Goal: Information Seeking & Learning: Get advice/opinions

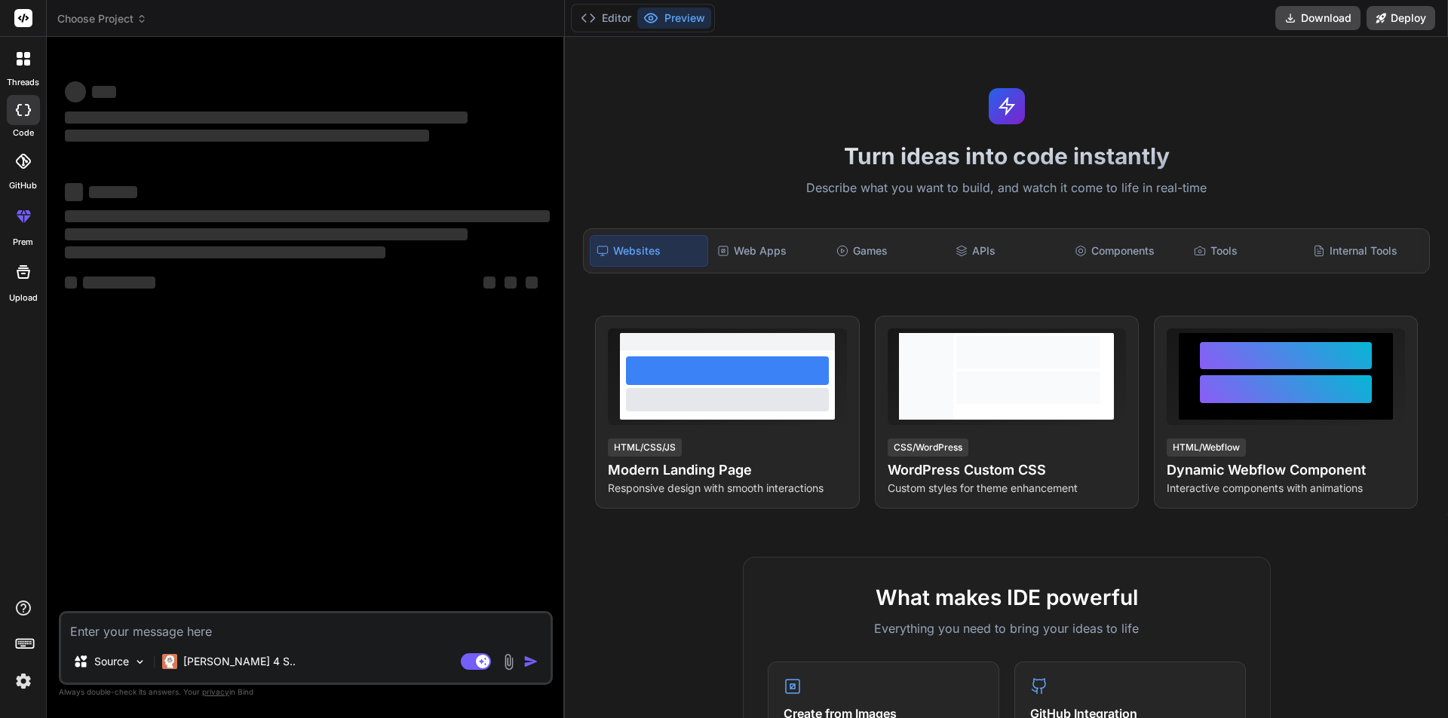
type textarea "x"
click at [287, 634] on textarea at bounding box center [305, 627] width 489 height 27
type textarea "Message = "An object or column name is missing or empty. For SELECT INTO statem…"
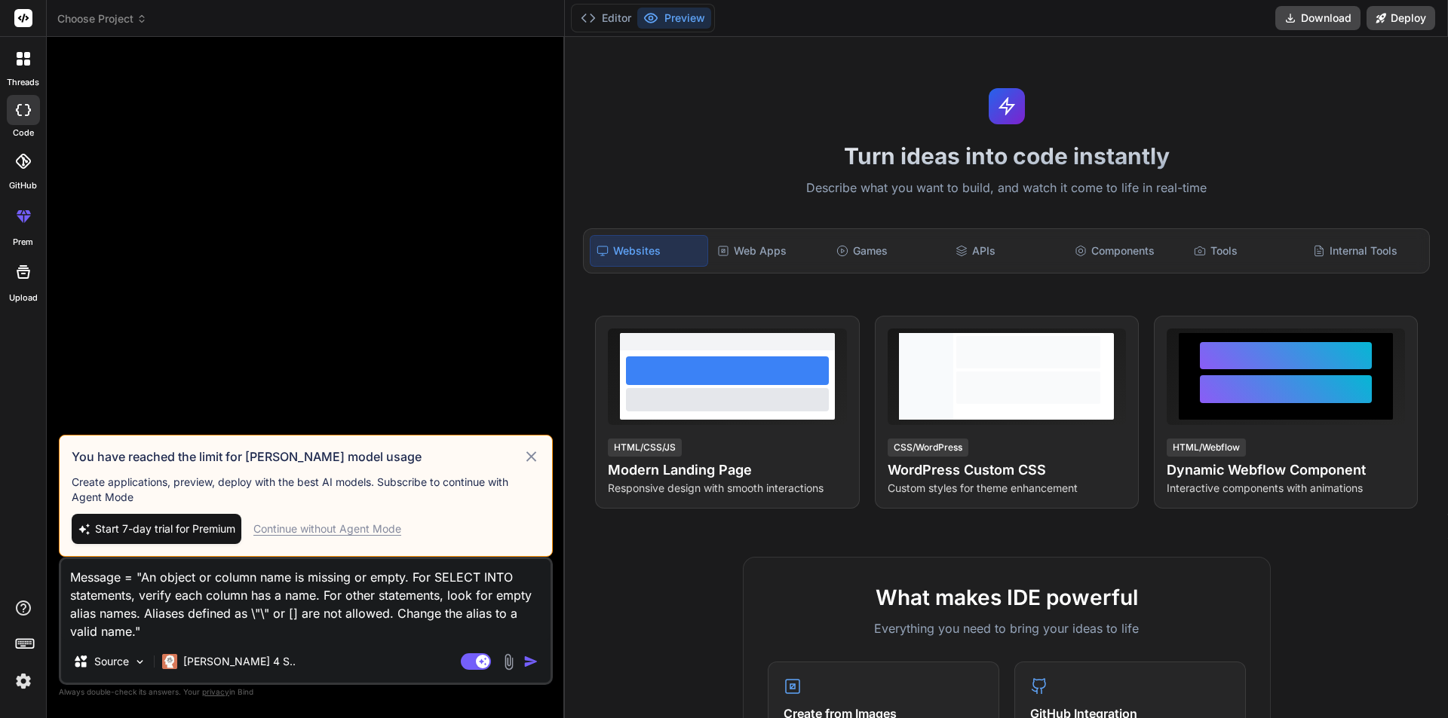
type textarea "x"
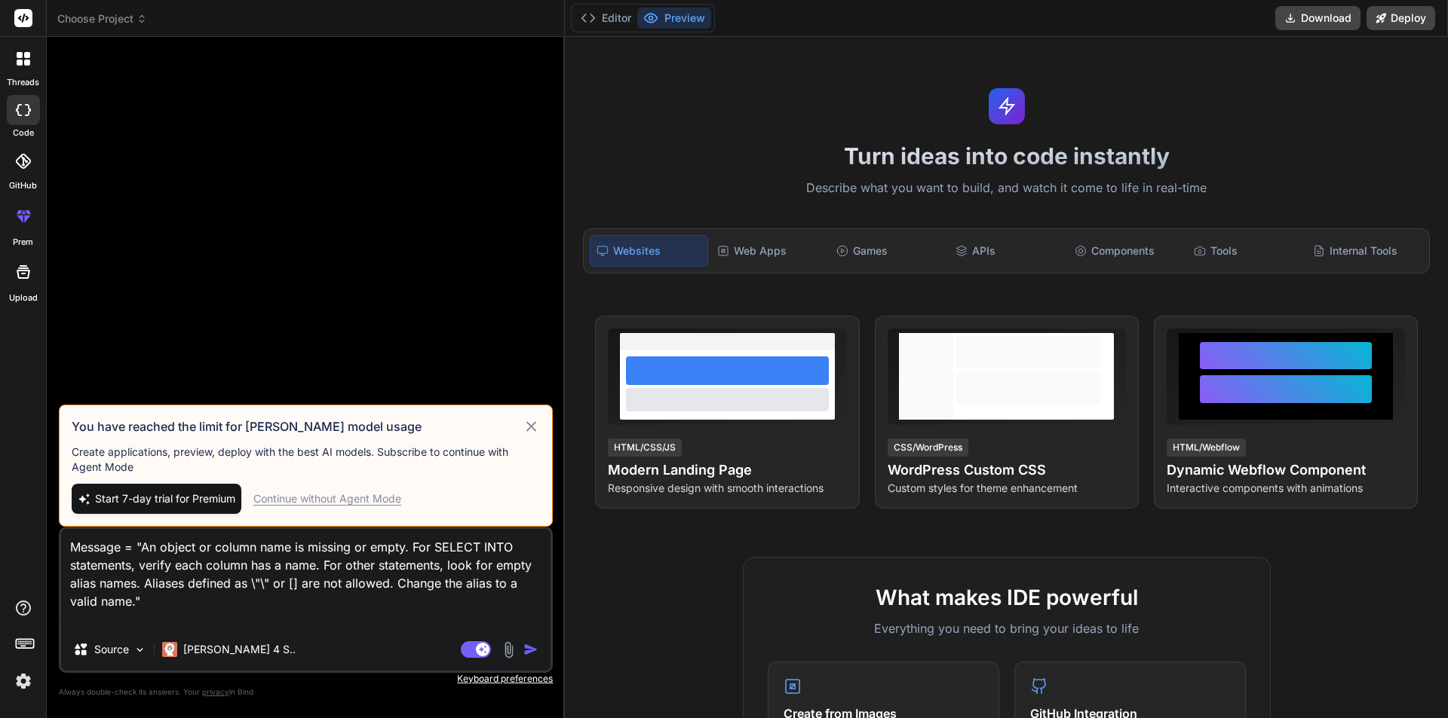
type textarea "Message = "An object or column name is missing or empty. For SELECT INTO statem…"
type textarea "x"
type textarea "Message = "An object or column name is missing or empty. For SELECT INTO statem…"
type textarea "x"
type textarea "Message = "An object or column name is missing or empty. For SELECT INTO statem…"
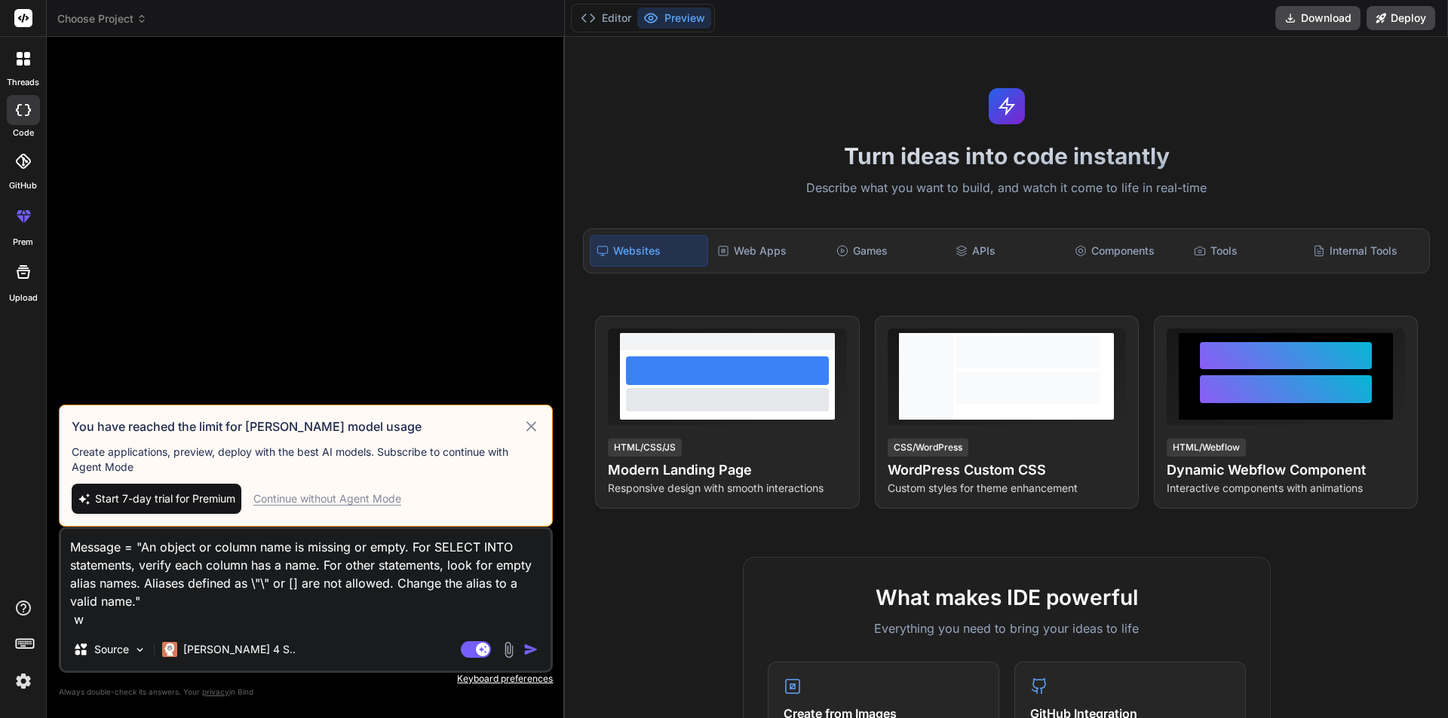
type textarea "x"
type textarea "Message = "An object or column name is missing or empty. For SELECT INTO statem…"
type textarea "x"
type textarea "Message = "An object or column name is missing or empty. For SELECT INTO statem…"
type textarea "x"
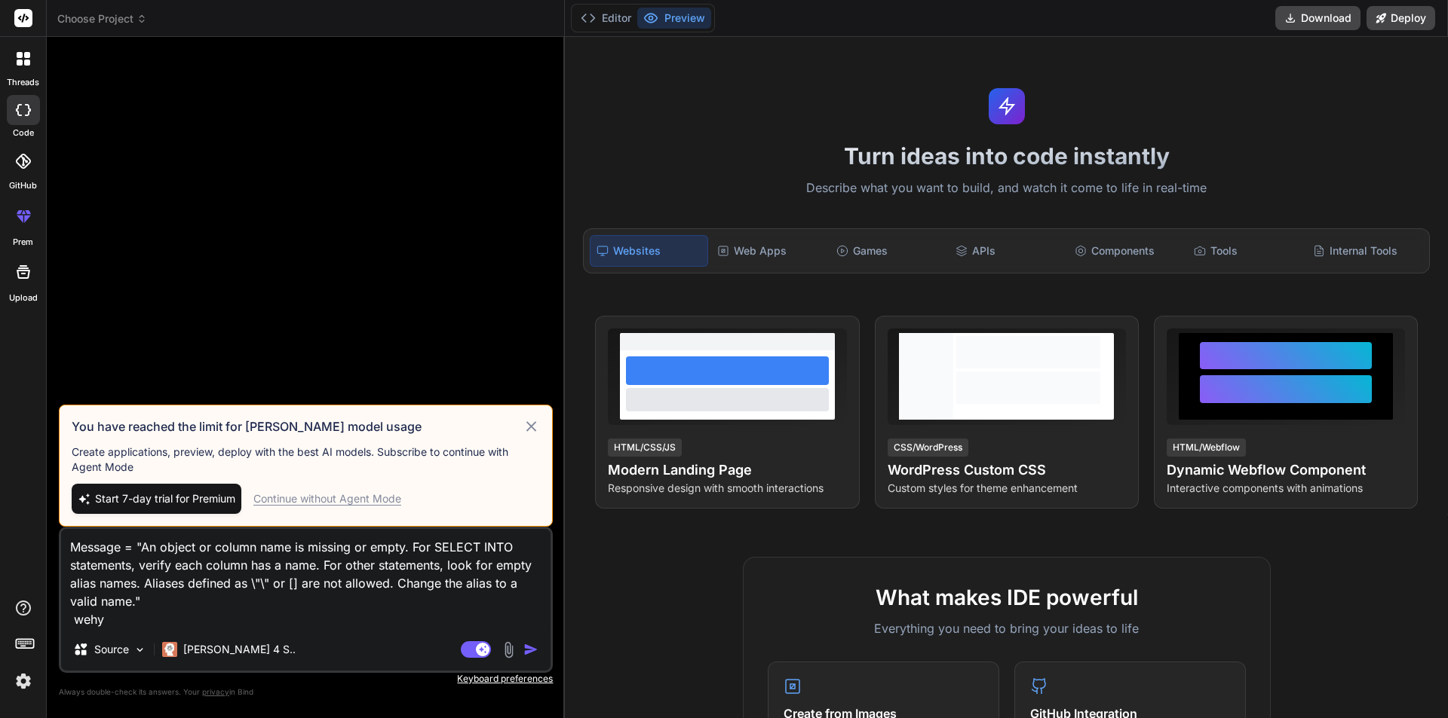
type textarea "Message = "An object or column name is missing or empty. For SELECT INTO statem…"
type textarea "x"
type textarea "Message = "An object or column name is missing or empty. For SELECT INTO statem…"
type textarea "x"
type textarea "Message = "An object or column name is missing or empty. For SELECT INTO statem…"
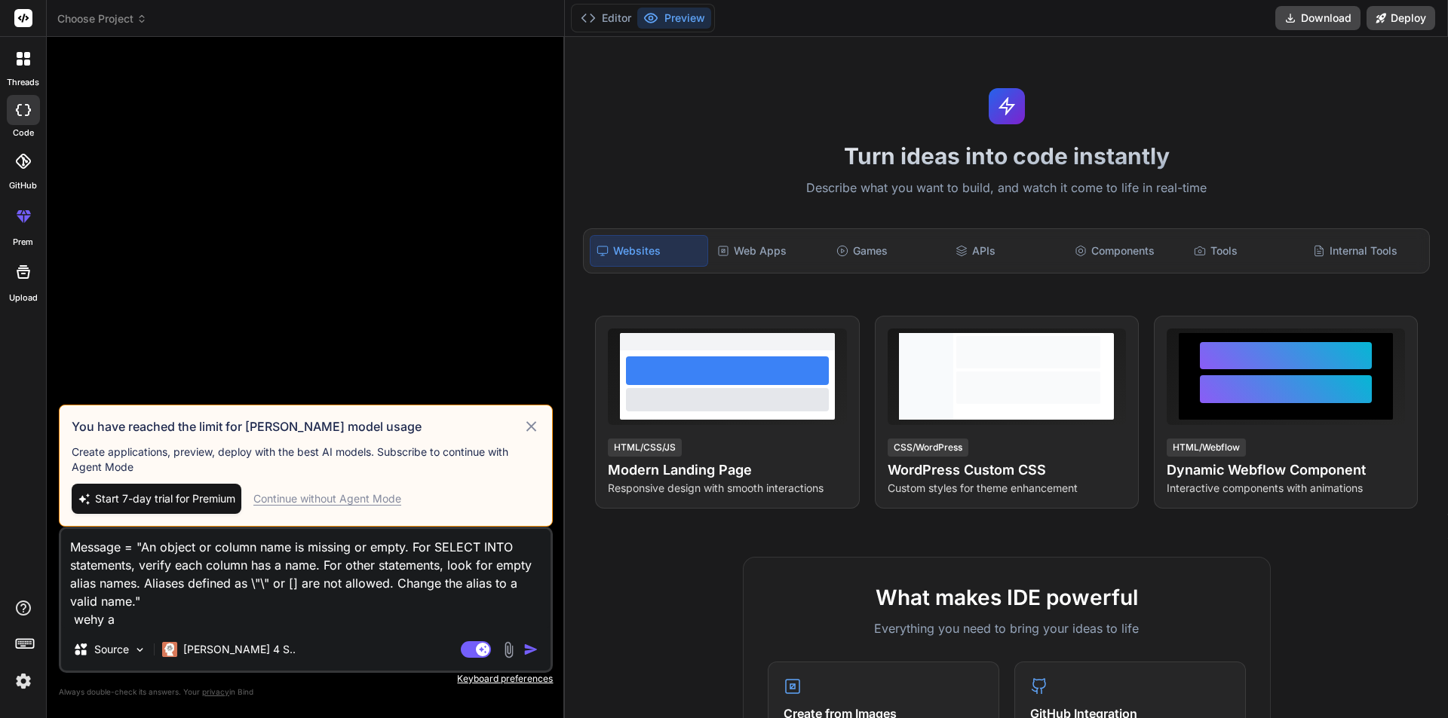
type textarea "x"
type textarea "Message = "An object or column name is missing or empty. For SELECT INTO statem…"
type textarea "x"
type textarea "Message = "An object or column name is missing or empty. For SELECT INTO statem…"
type textarea "x"
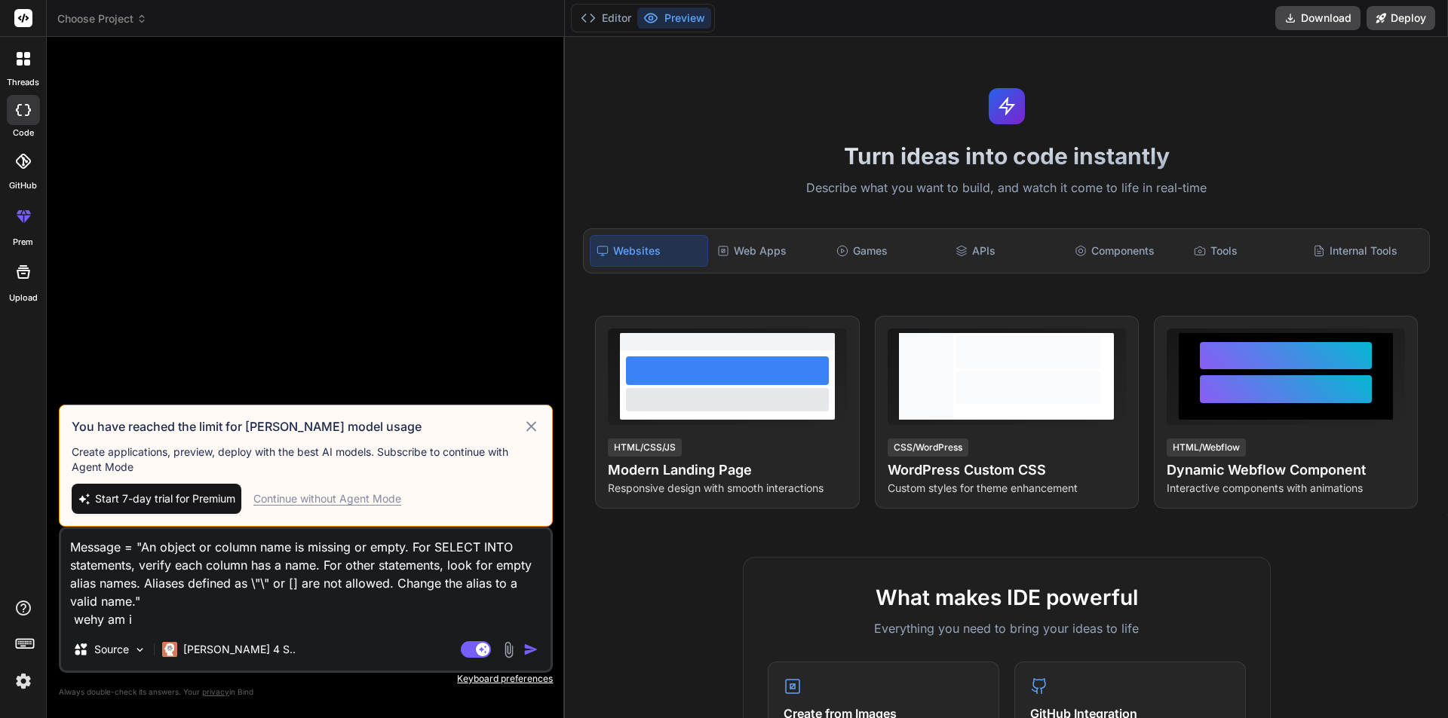
type textarea "Message = "An object or column name is missing or empty. For SELECT INTO statem…"
type textarea "x"
type textarea "Message = "An object or column name is missing or empty. For SELECT INTO statem…"
type textarea "x"
type textarea "Message = "An object or column name is missing or empty. For SELECT INTO statem…"
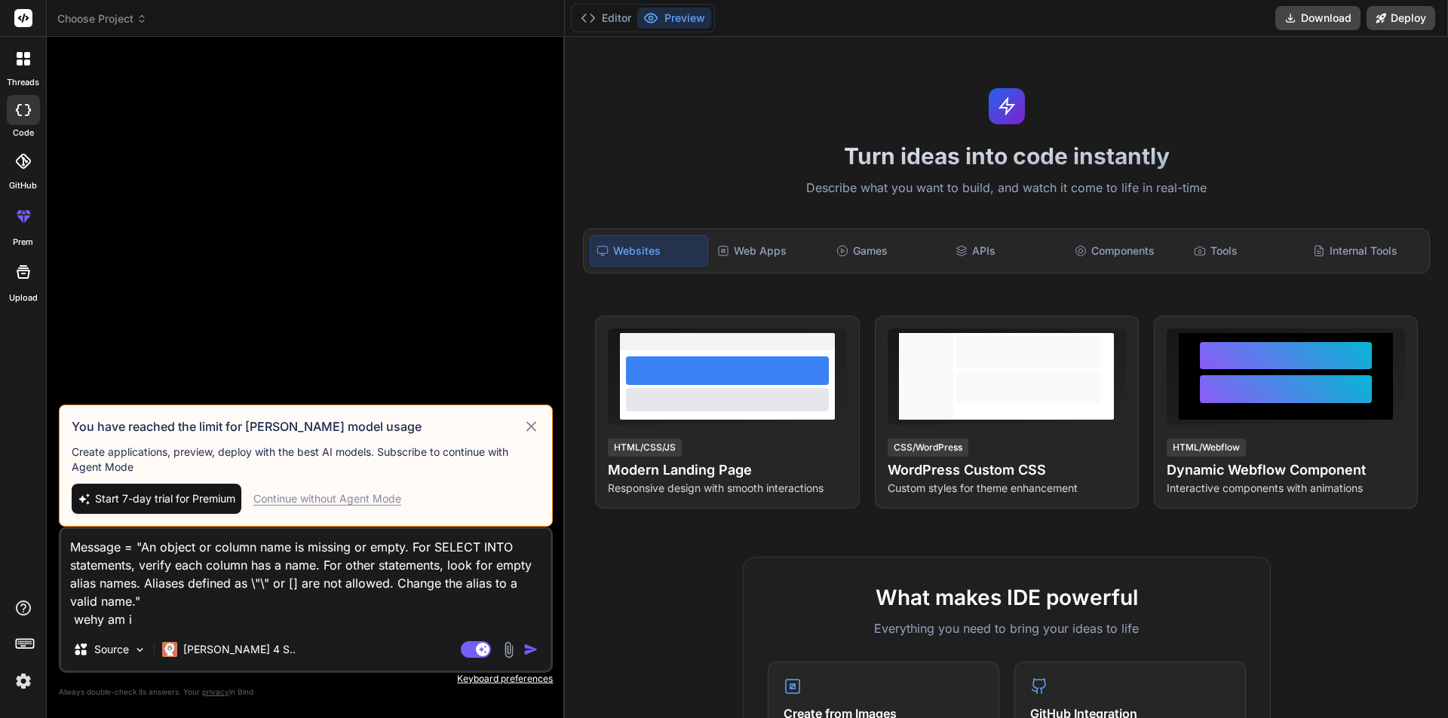
type textarea "x"
type textarea "Message = "An object or column name is missing or empty. For SELECT INTO statem…"
type textarea "x"
type textarea "Message = "An object or column name is missing or empty. For SELECT INTO statem…"
type textarea "x"
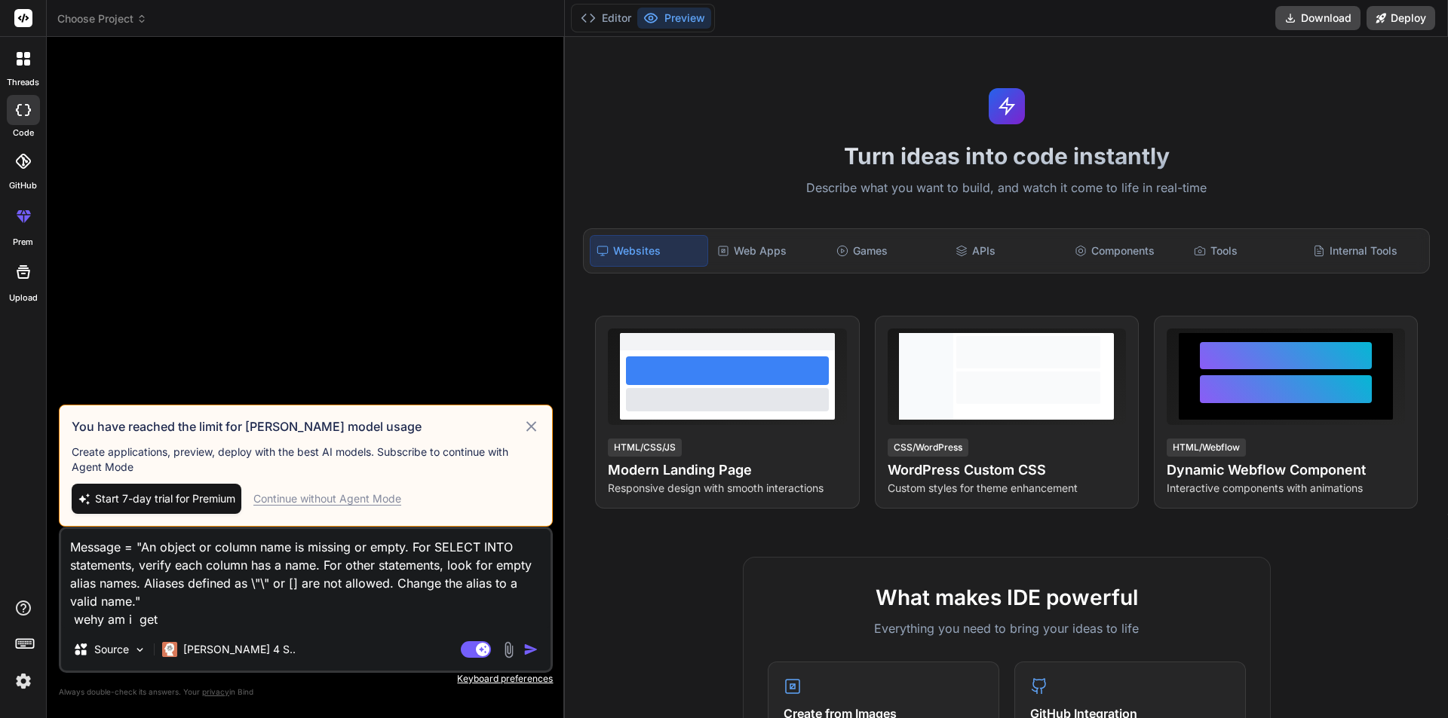
type textarea "Message = "An object or column name is missing or empty. For SELECT INTO statem…"
type textarea "x"
type textarea "Message = "An object or column name is missing or empty. For SELECT INTO statem…"
type textarea "x"
type textarea "Message = "An object or column name is missing or empty. For SELECT INTO statem…"
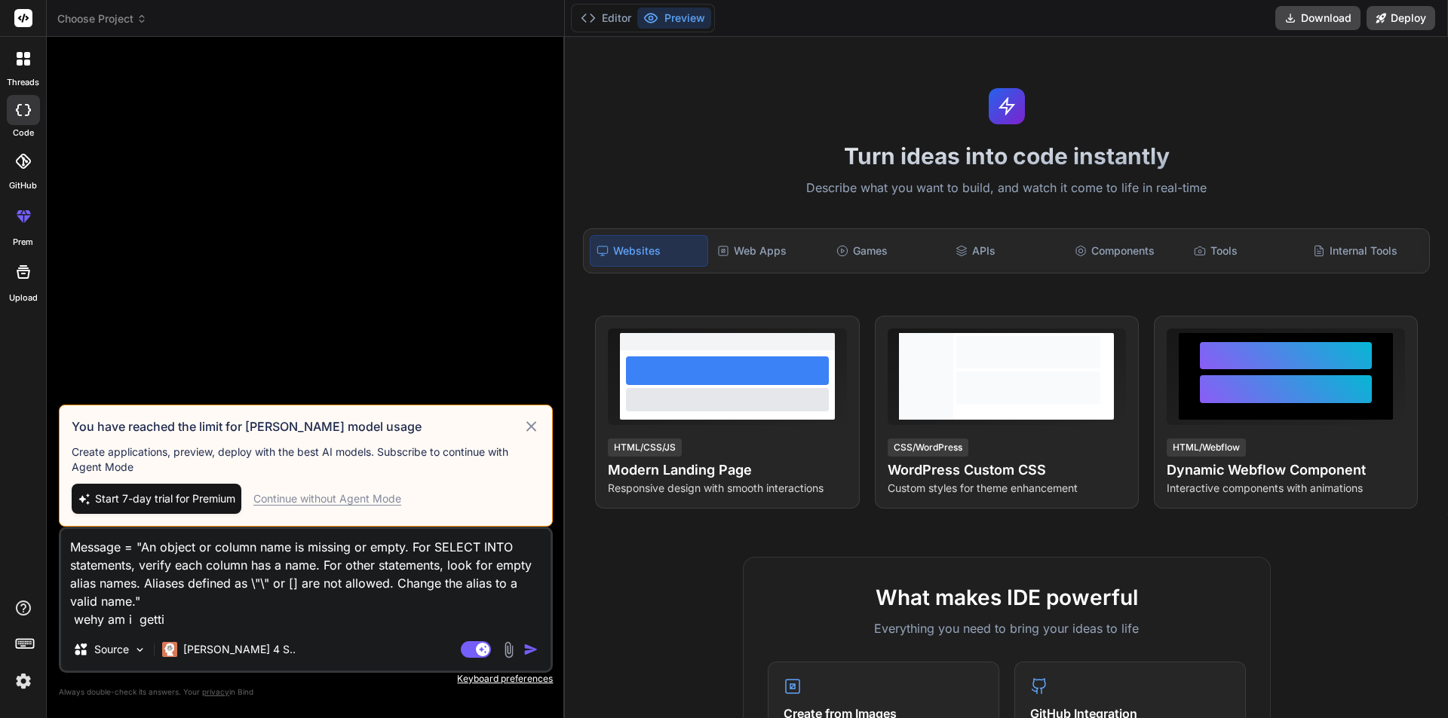
type textarea "x"
type textarea "Message = "An object or column name is missing or empty. For SELECT INTO statem…"
type textarea "x"
type textarea "Message = "An object or column name is missing or empty. For SELECT INTO statem…"
type textarea "x"
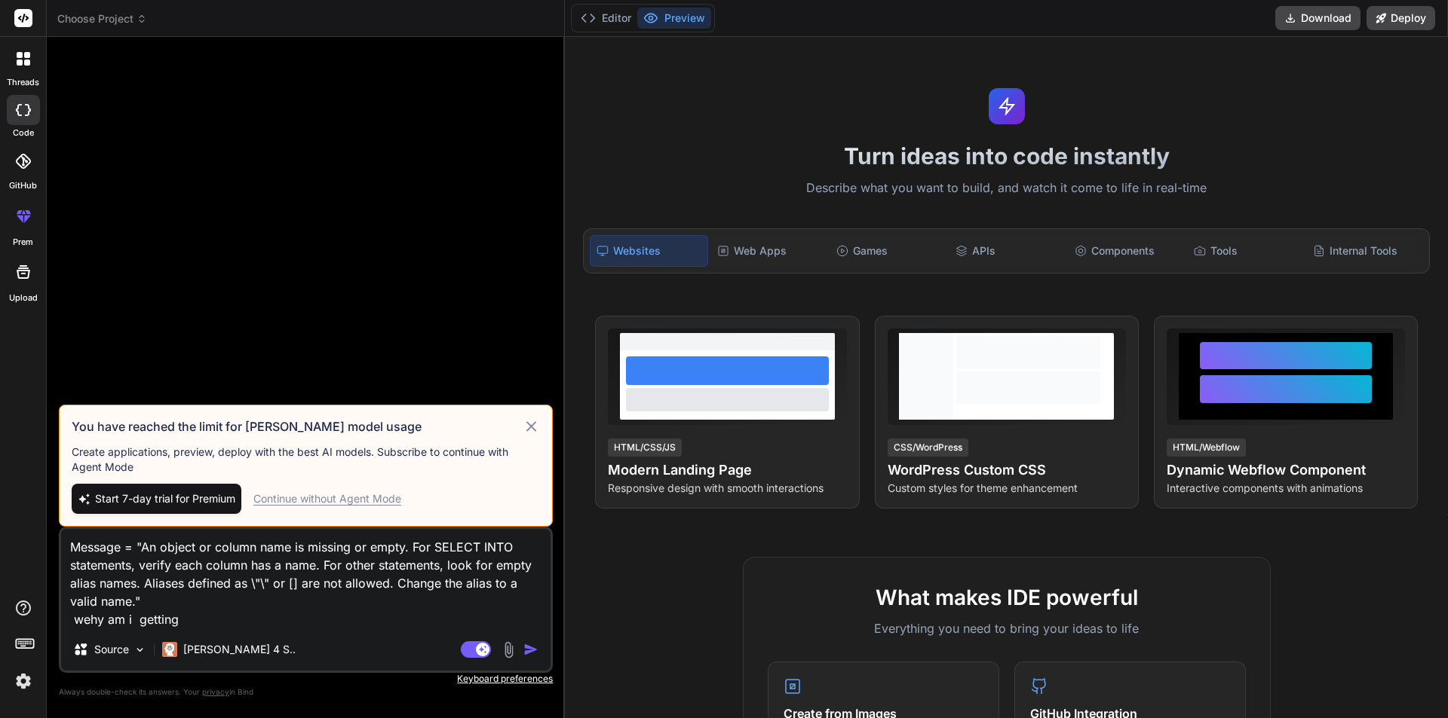
type textarea "Message = "An object or column name is missing or empty. For SELECT INTO statem…"
type textarea "x"
type textarea "Message = "An object or column name is missing or empty. For SELECT INTO statem…"
type textarea "x"
type textarea "Message = "An object or column name is missing or empty. For SELECT INTO statem…"
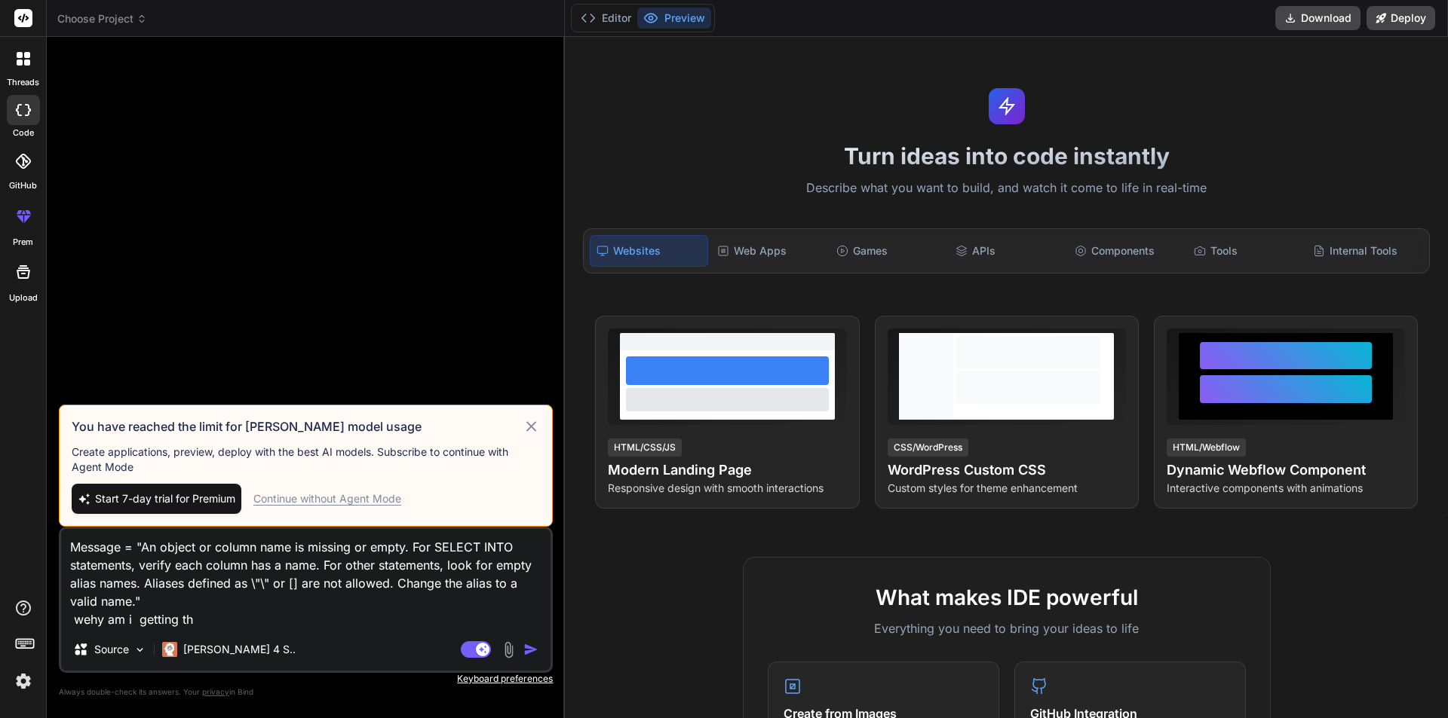
type textarea "x"
type textarea "Message = "An object or column name is missing or empty. For SELECT INTO statem…"
type textarea "x"
type textarea "Message = "An object or column name is missing or empty. For SELECT INTO statem…"
type textarea "x"
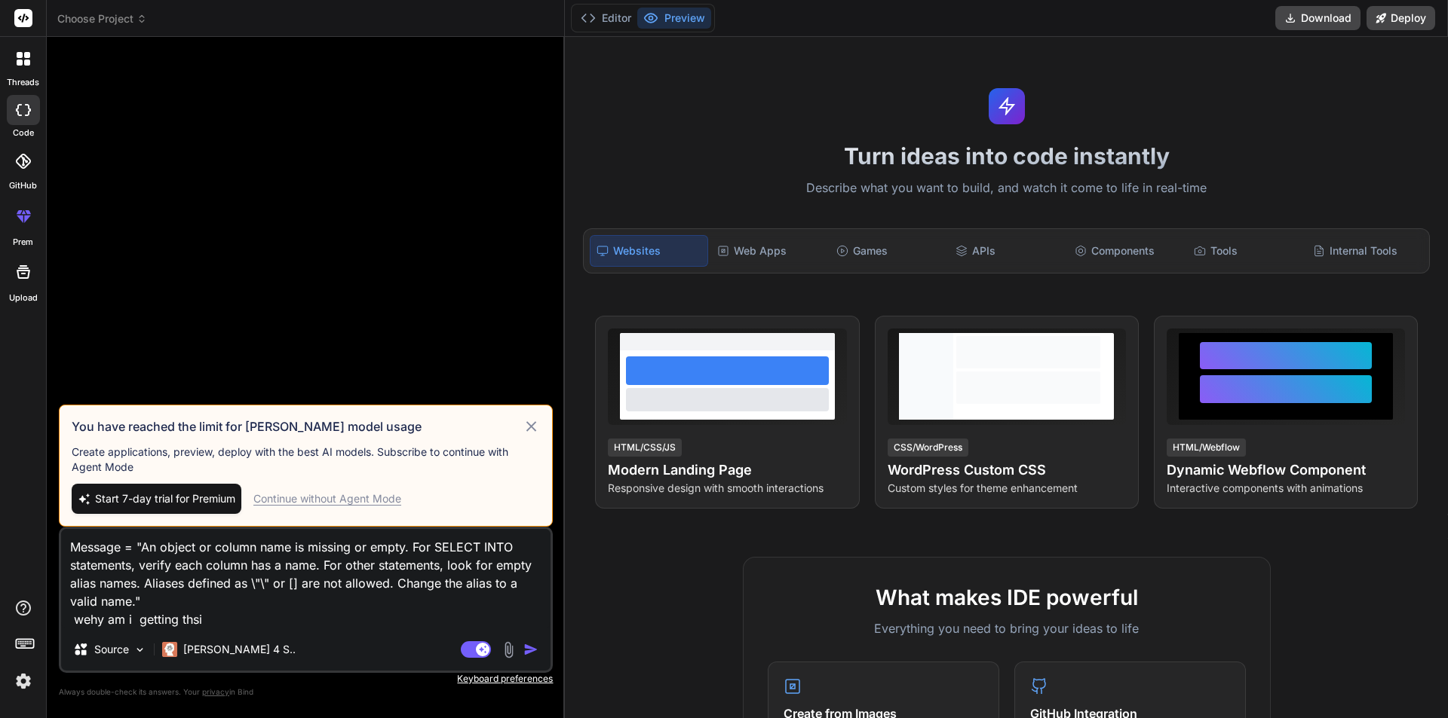
type textarea "Message = "An object or column name is missing or empty. For SELECT INTO statem…"
type textarea "x"
type textarea "Message = "An object or column name is missing or empty. For SELECT INTO statem…"
type textarea "x"
type textarea "Message = "An object or column name is missing or empty. For SELECT INTO statem…"
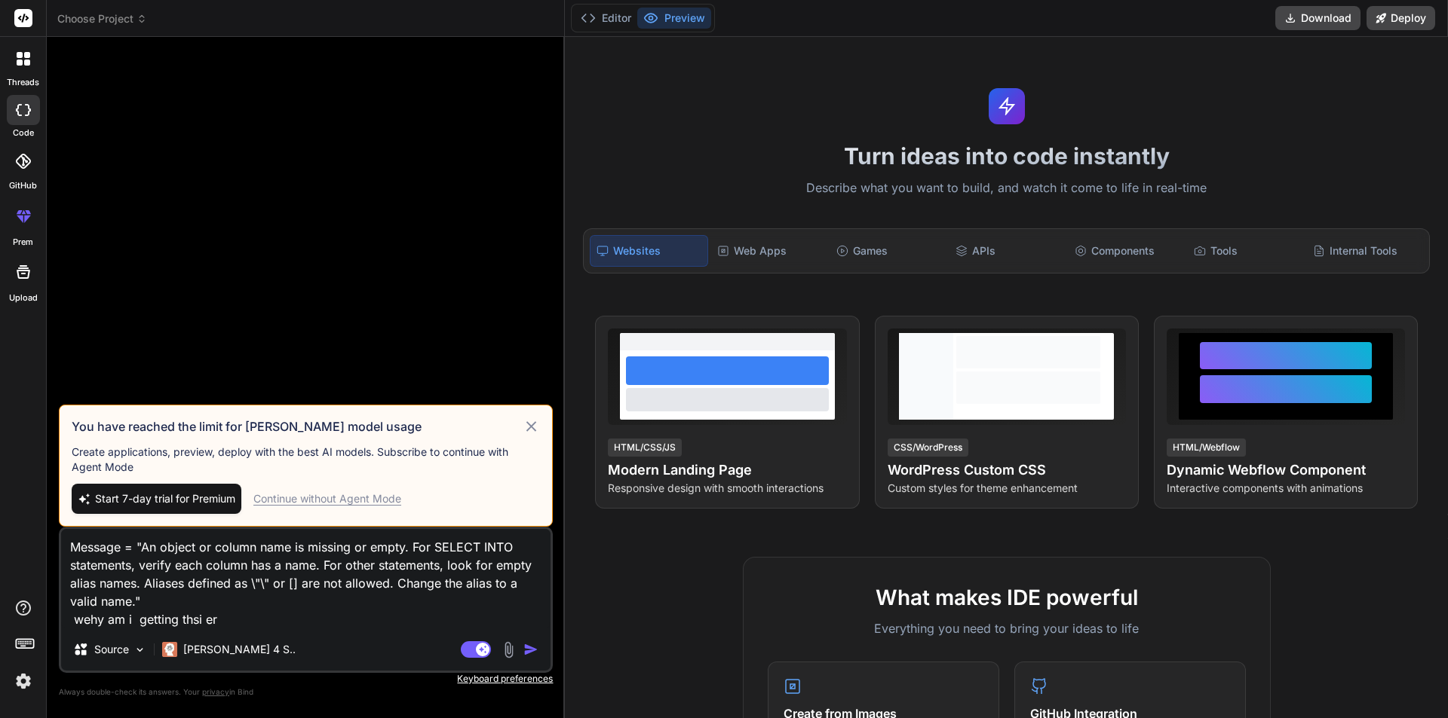
type textarea "x"
type textarea "Message = "An object or column name is missing or empty. For SELECT INTO statem…"
type textarea "x"
type textarea "Message = "An object or column name is missing or empty. For SELECT INTO statem…"
type textarea "x"
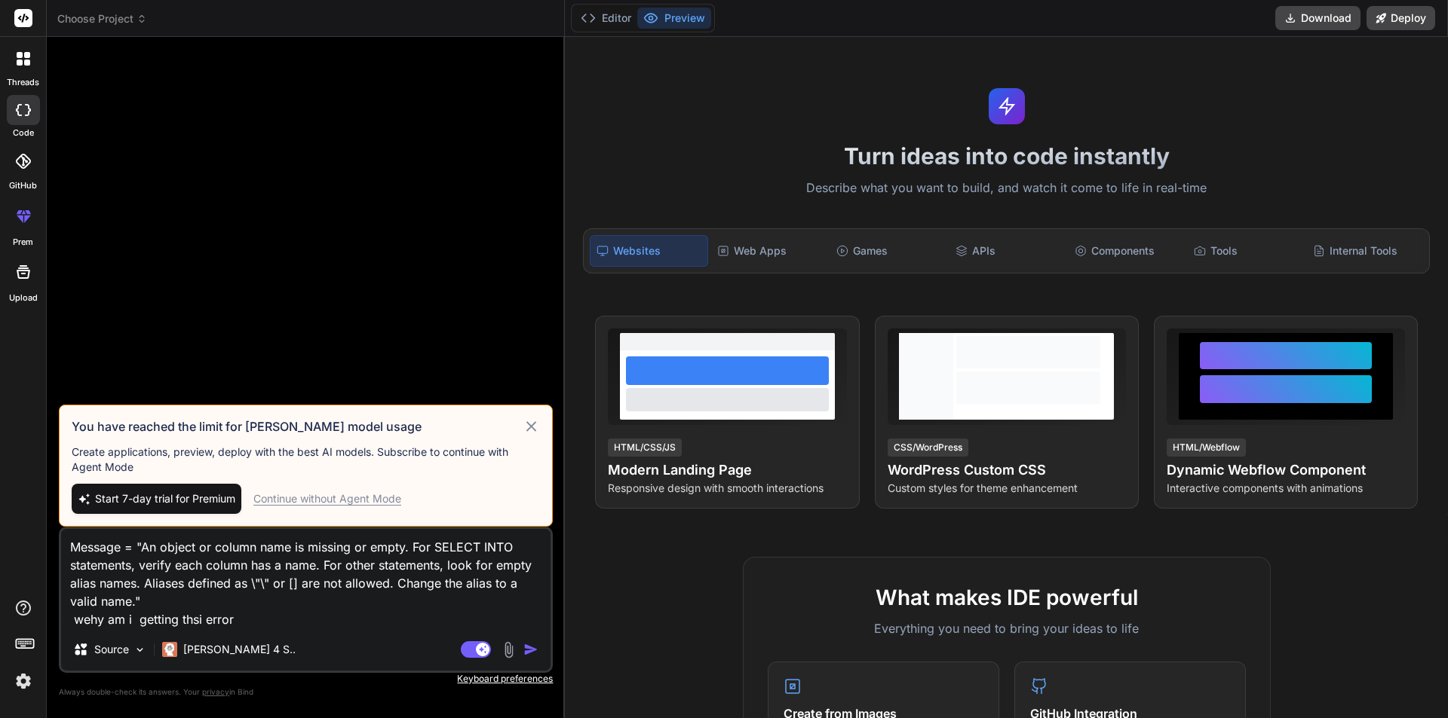
type textarea "Message = "An object or column name is missing or empty. For SELECT INTO statem…"
type textarea "x"
type textarea "Message = "An object or column name is missing or empty. For SELECT INTO statem…"
click at [538, 418] on icon at bounding box center [530, 427] width 17 height 18
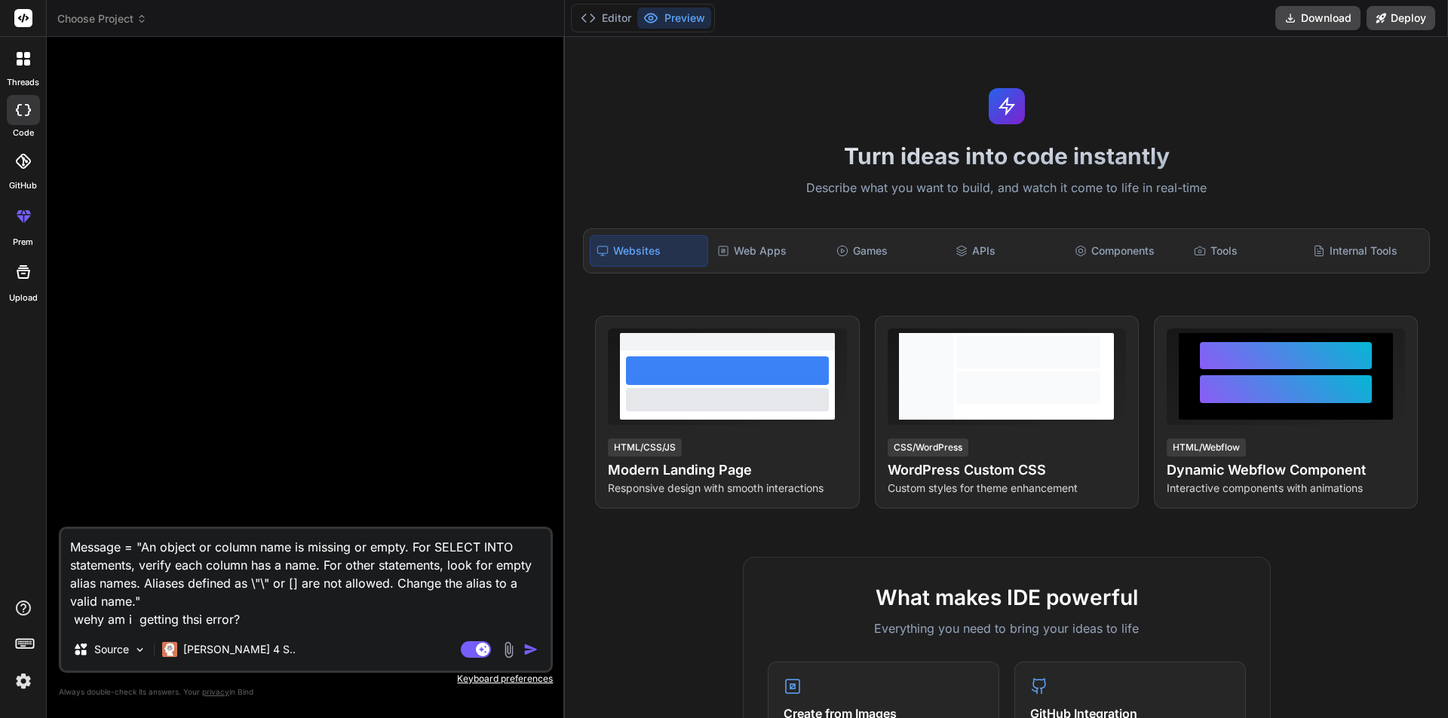
click at [527, 652] on img "button" at bounding box center [530, 649] width 15 height 15
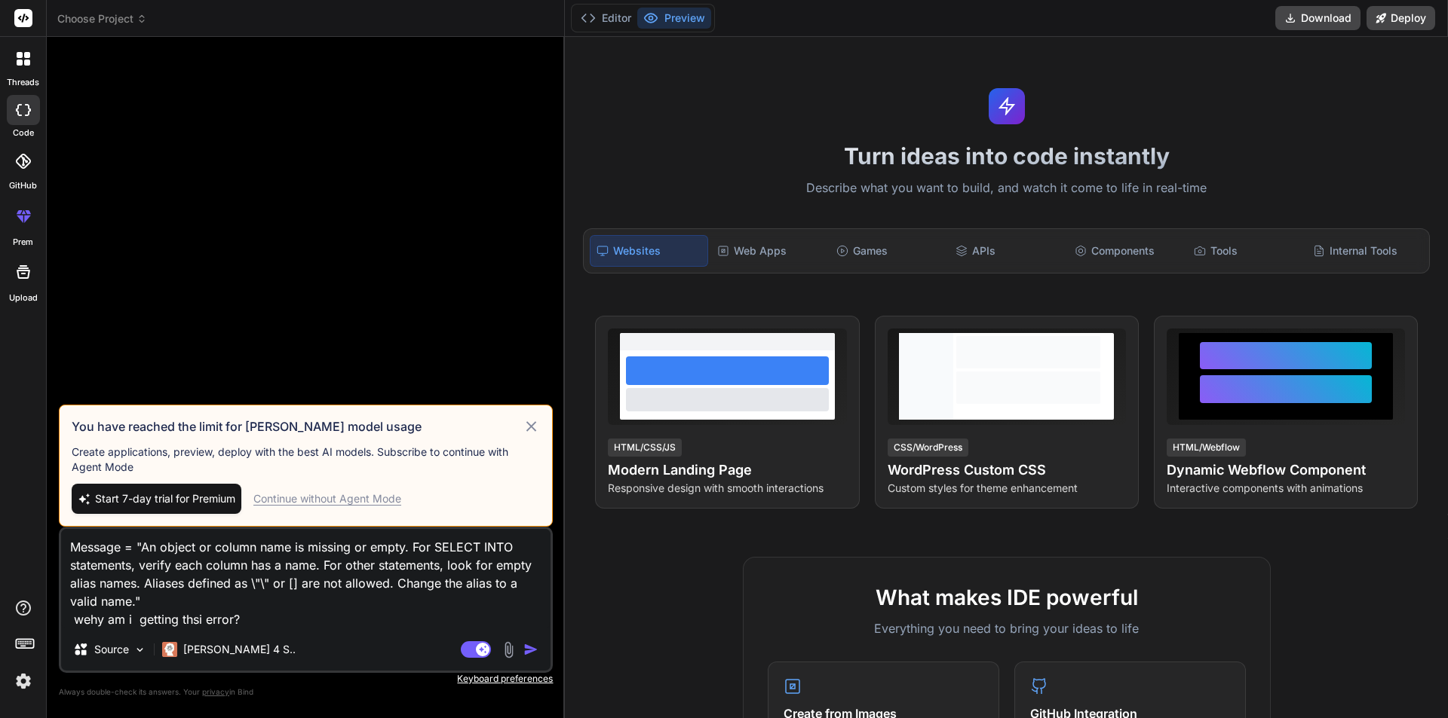
click at [381, 495] on div "Continue without Agent Mode" at bounding box center [327, 499] width 148 height 15
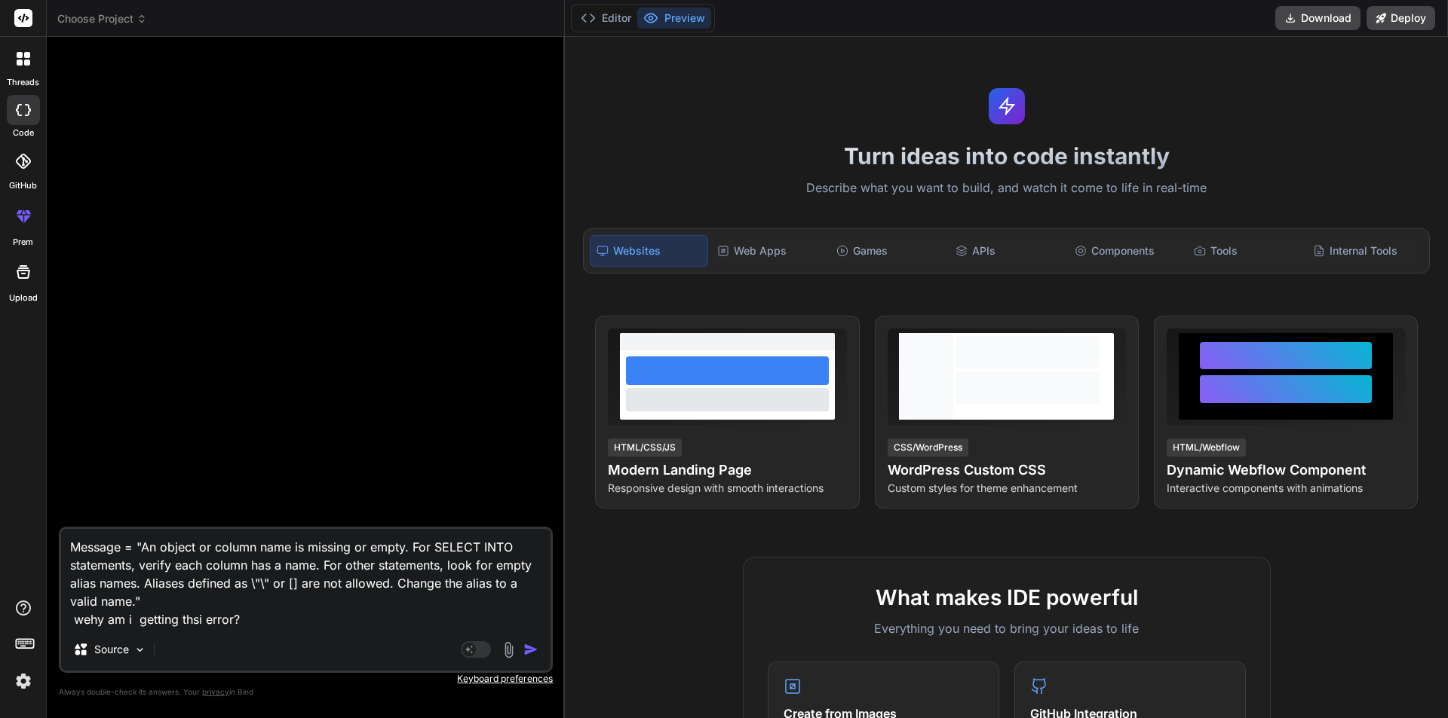
click at [526, 649] on img "button" at bounding box center [530, 649] width 15 height 15
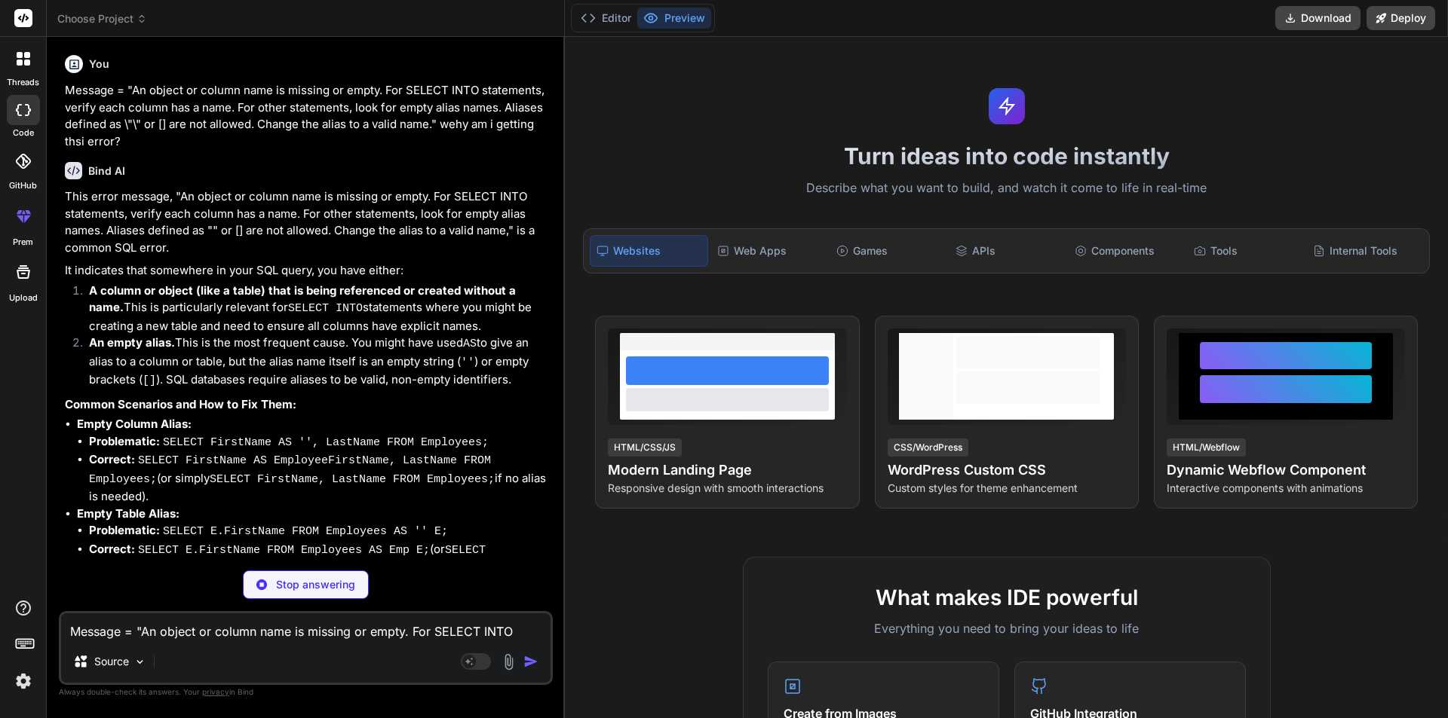
type textarea "x"
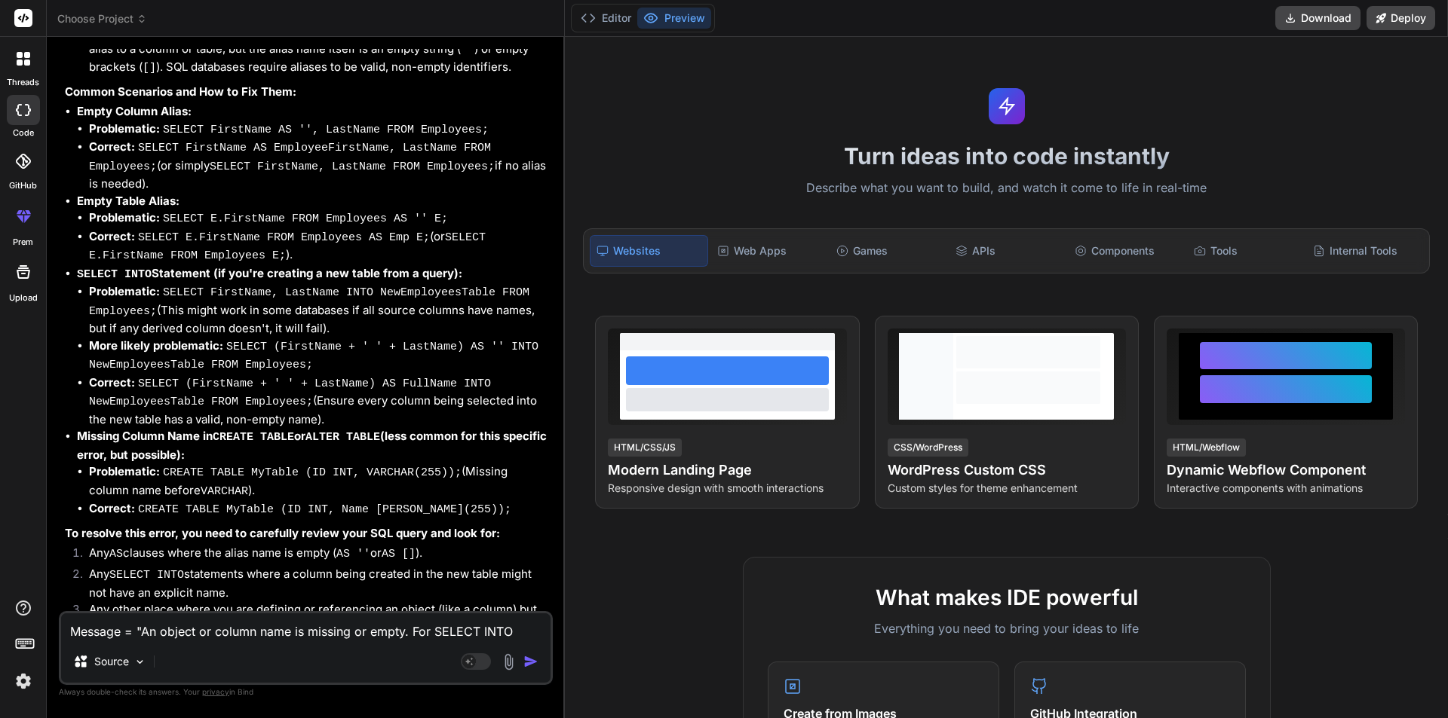
drag, startPoint x: 78, startPoint y: 236, endPoint x: 479, endPoint y: 244, distance: 400.4
click at [479, 265] on p "SELECT INTO Statement (if you're creating a new table from a query):" at bounding box center [313, 274] width 473 height 19
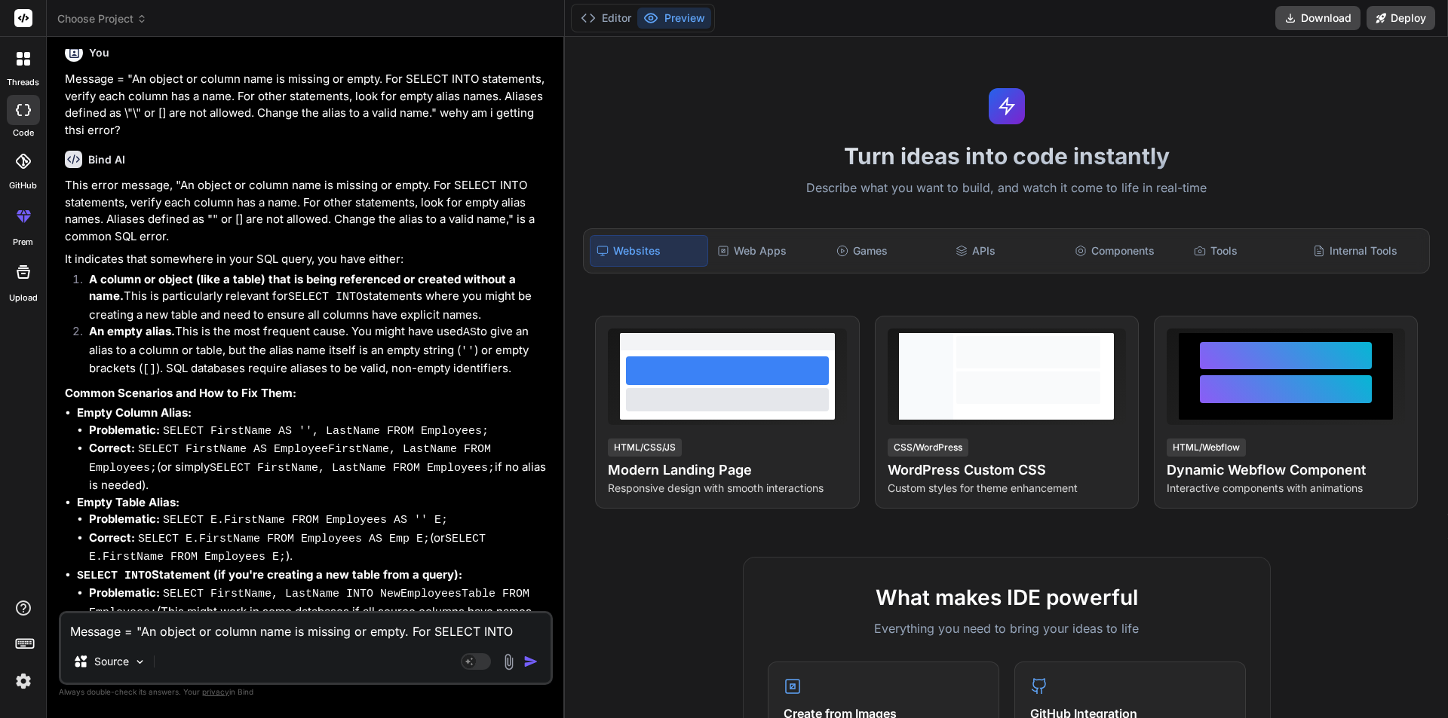
scroll to position [162, 0]
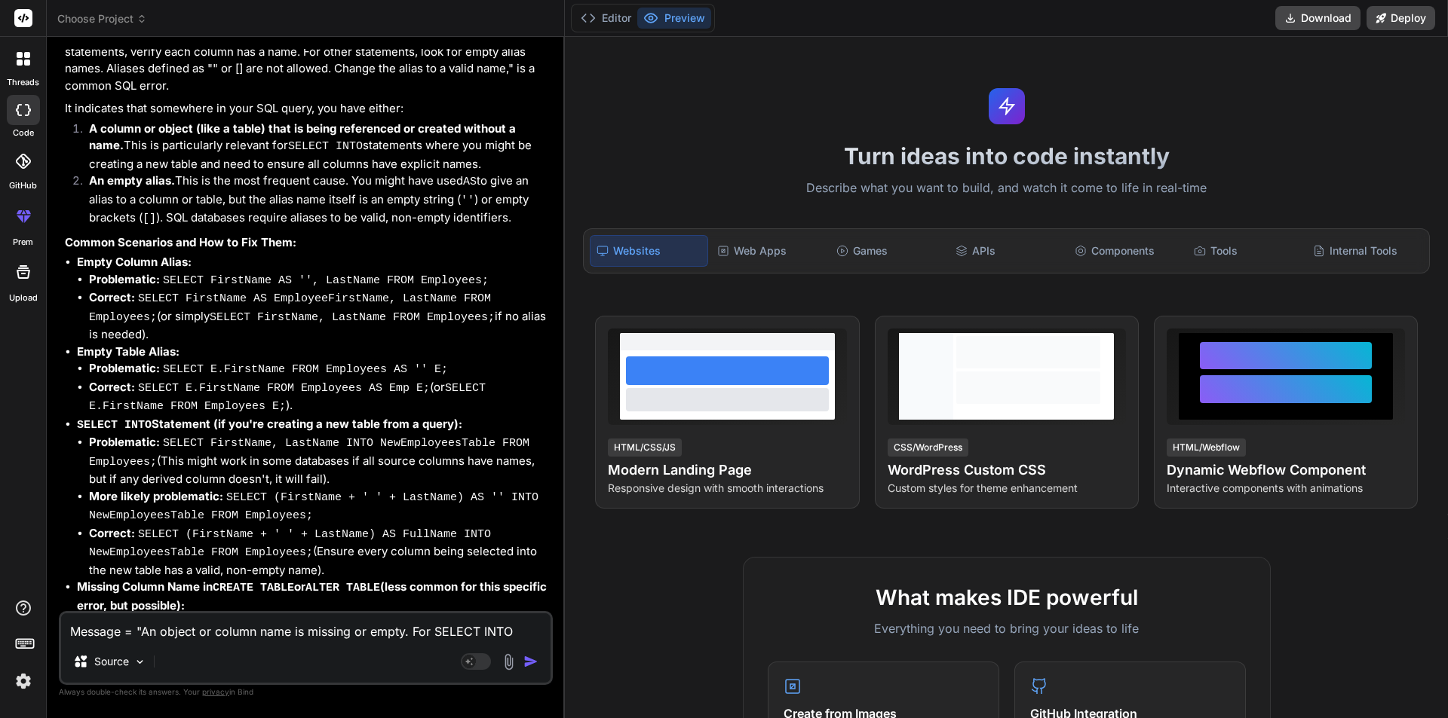
click at [455, 382] on code "SELECT E.FirstName FROM Employees E;" at bounding box center [287, 398] width 397 height 32
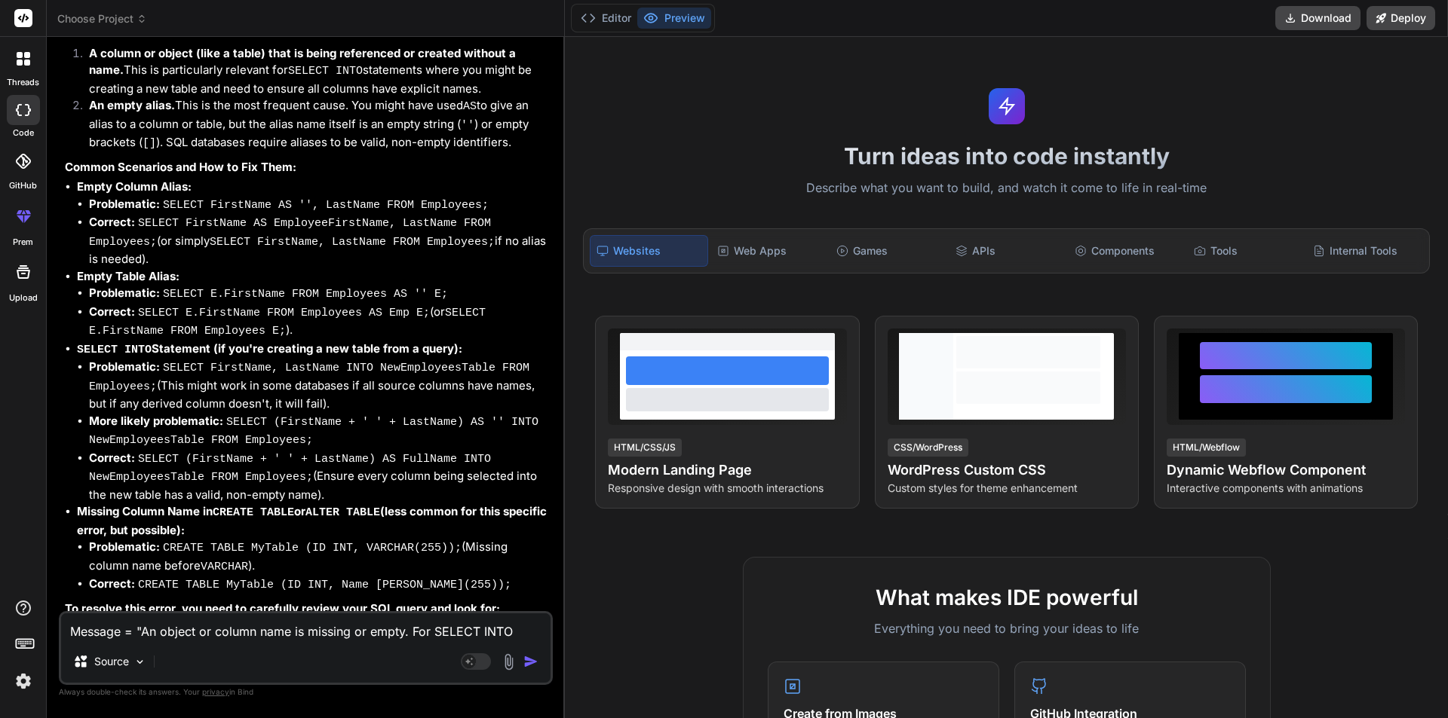
scroll to position [313, 0]
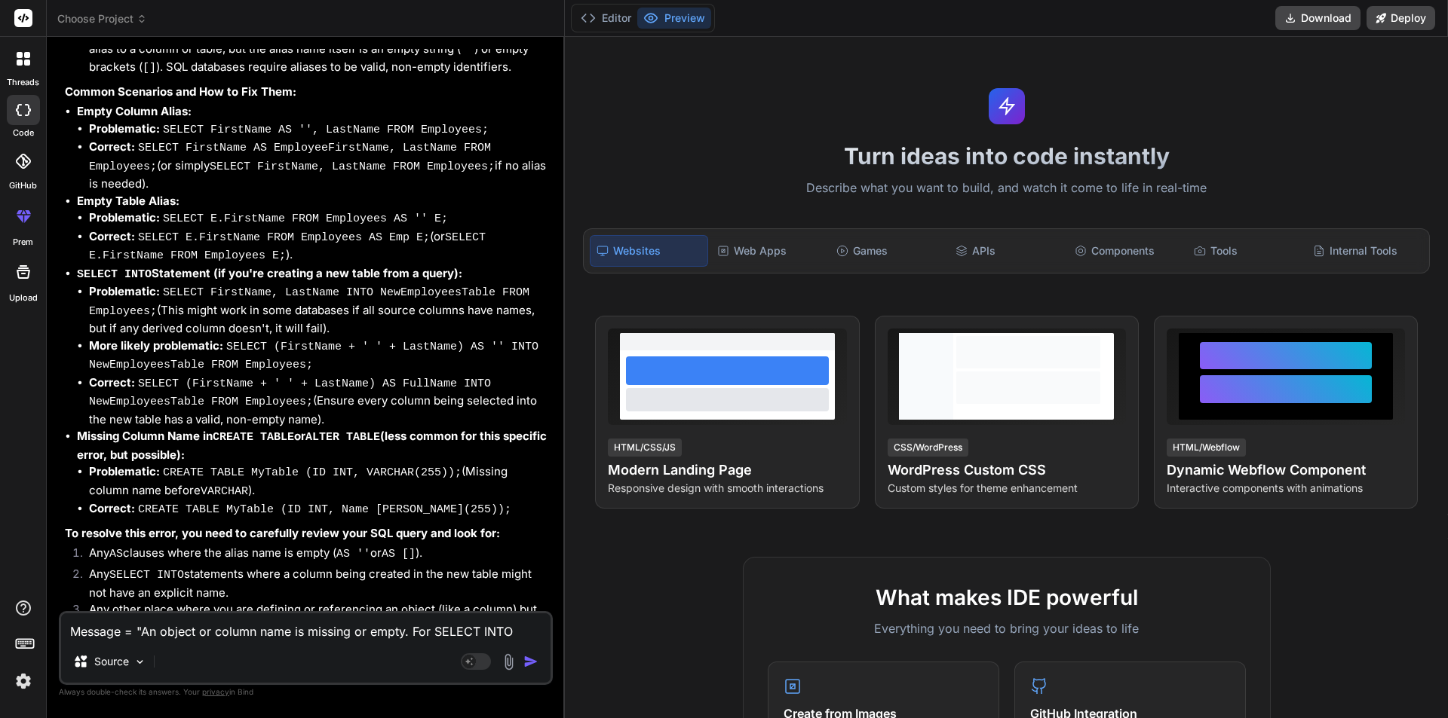
click at [427, 467] on code "CREATE TABLE MyTable (ID INT, VARCHAR(255));" at bounding box center [312, 473] width 299 height 13
click at [367, 626] on textarea "Message = "An object or column name is missing or empty. For SELECT INTO statem…" at bounding box center [305, 627] width 489 height 27
type textarea "x"
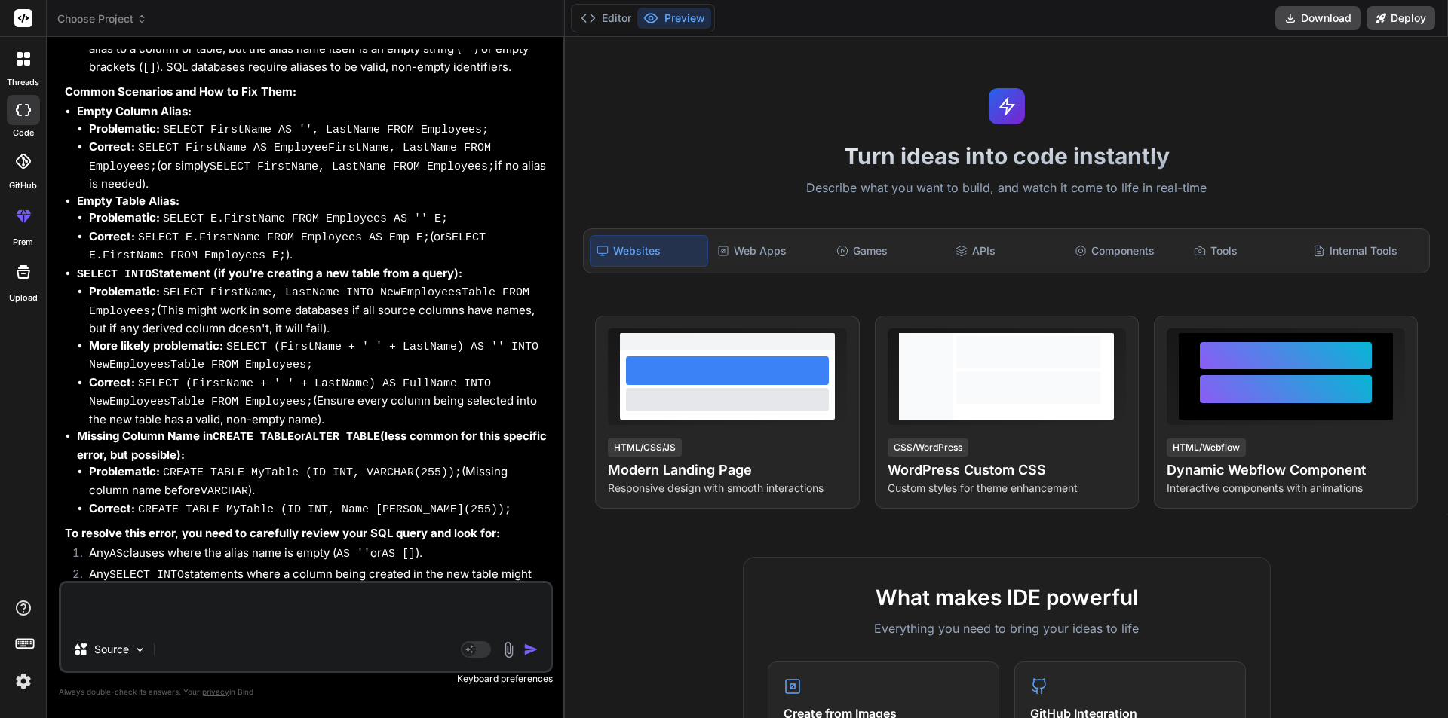
type textarea "j"
type textarea "x"
type textarea "ju"
type textarea "x"
type textarea "jus"
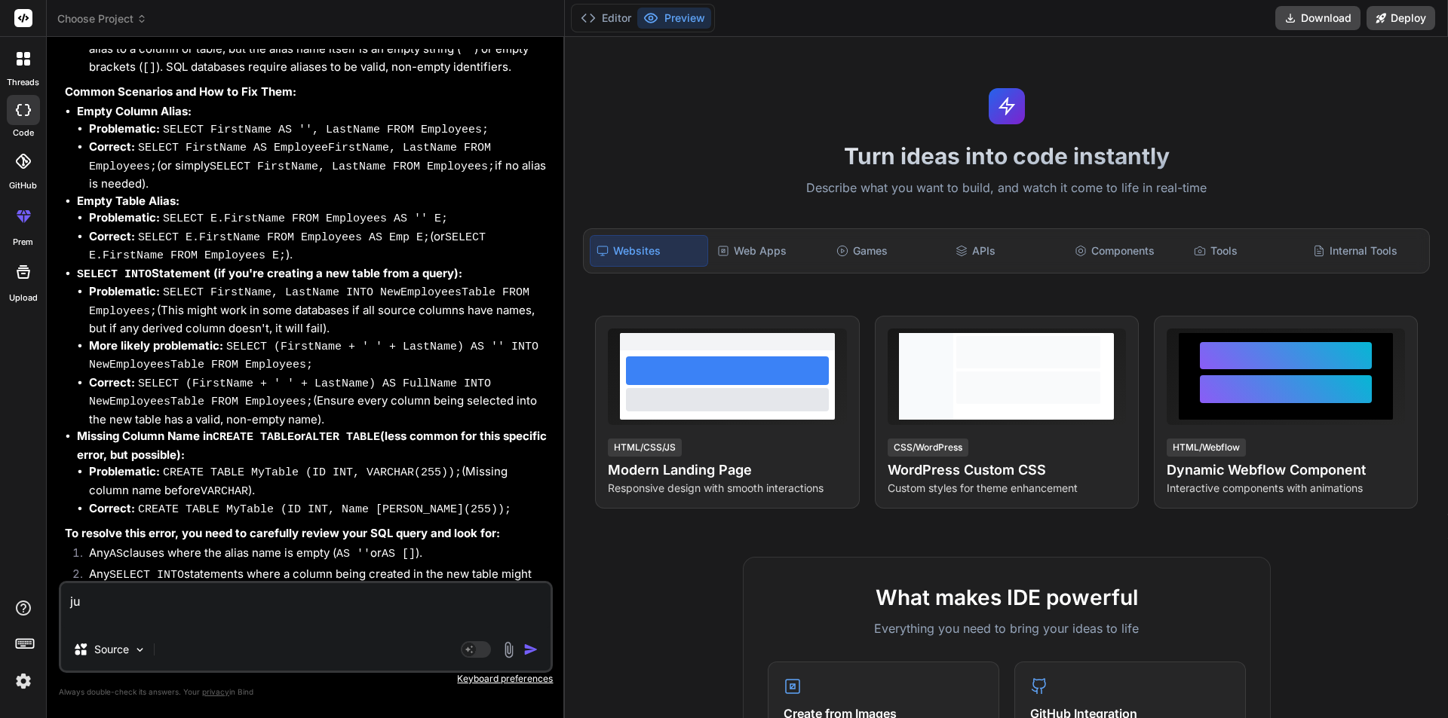
type textarea "x"
type textarea "just"
type textarea "x"
type textarea "just"
type textarea "x"
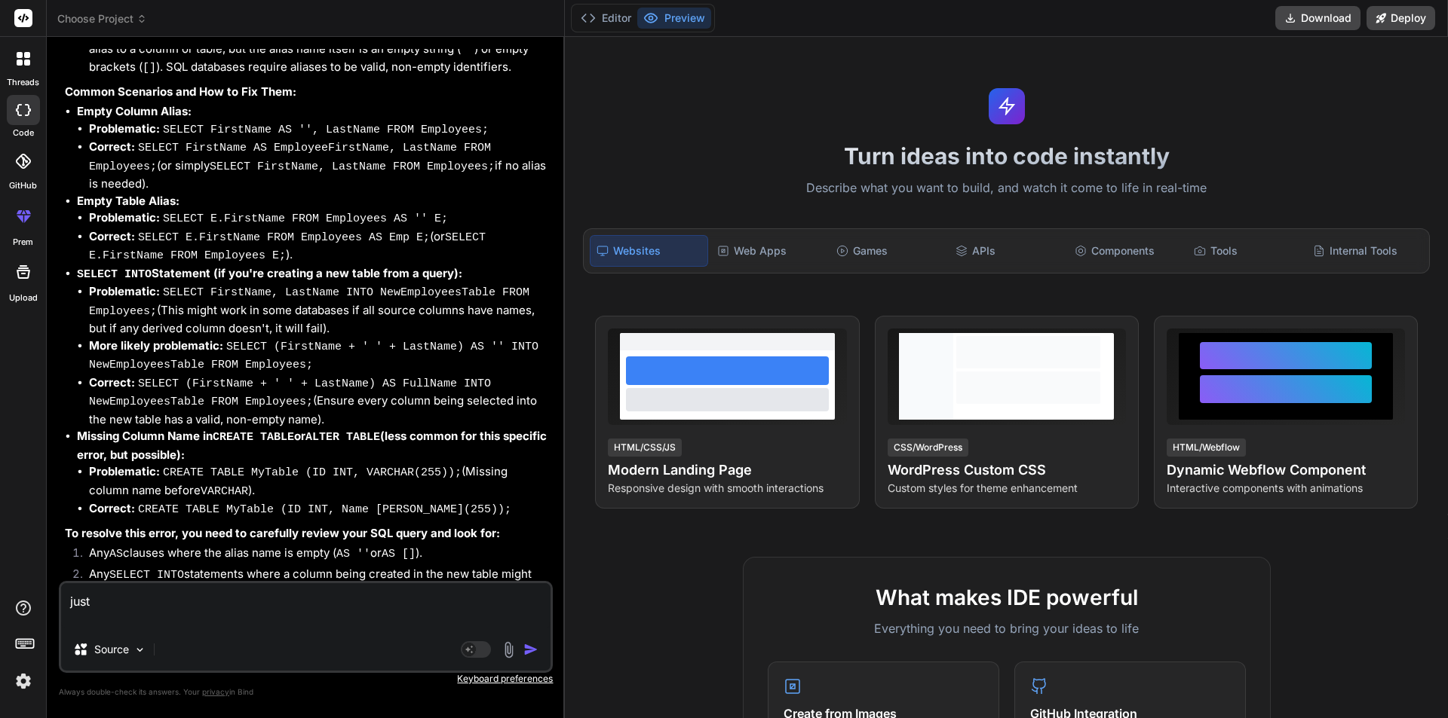
type textarea "just a"
type textarea "x"
type textarea "just ad"
type textarea "x"
type textarea "just add"
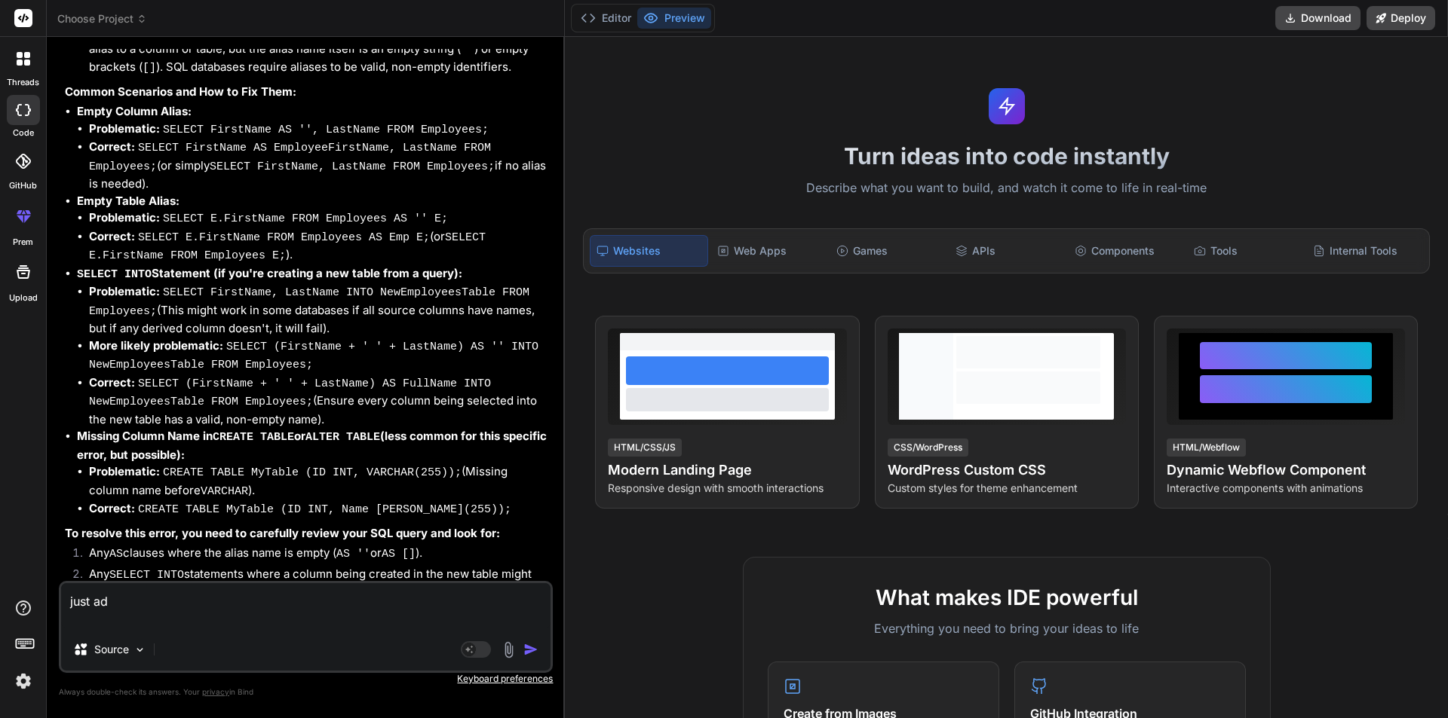
type textarea "x"
type textarea "just adde"
type textarea "x"
type textarea "just added"
type textarea "x"
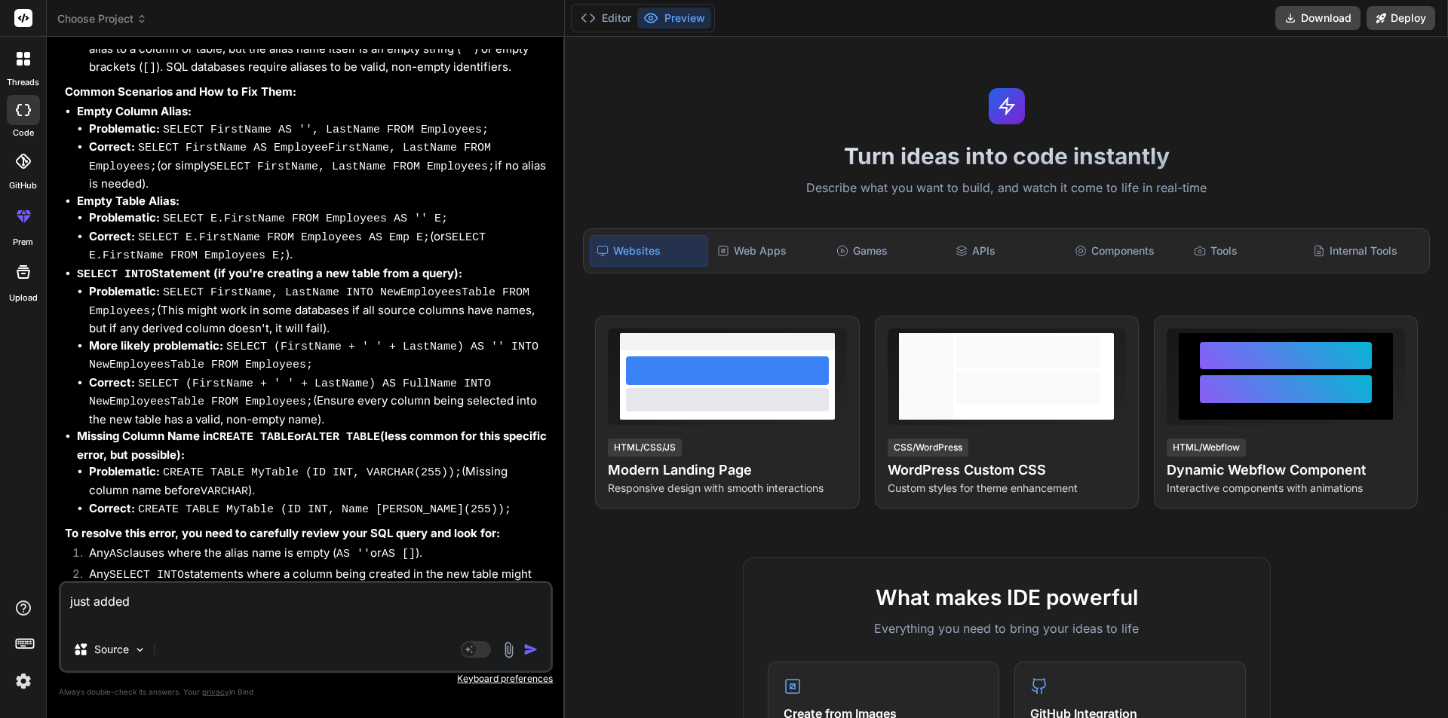
type textarea "just added"
type textarea "x"
type textarea "just added t"
type textarea "x"
type textarea "just added th"
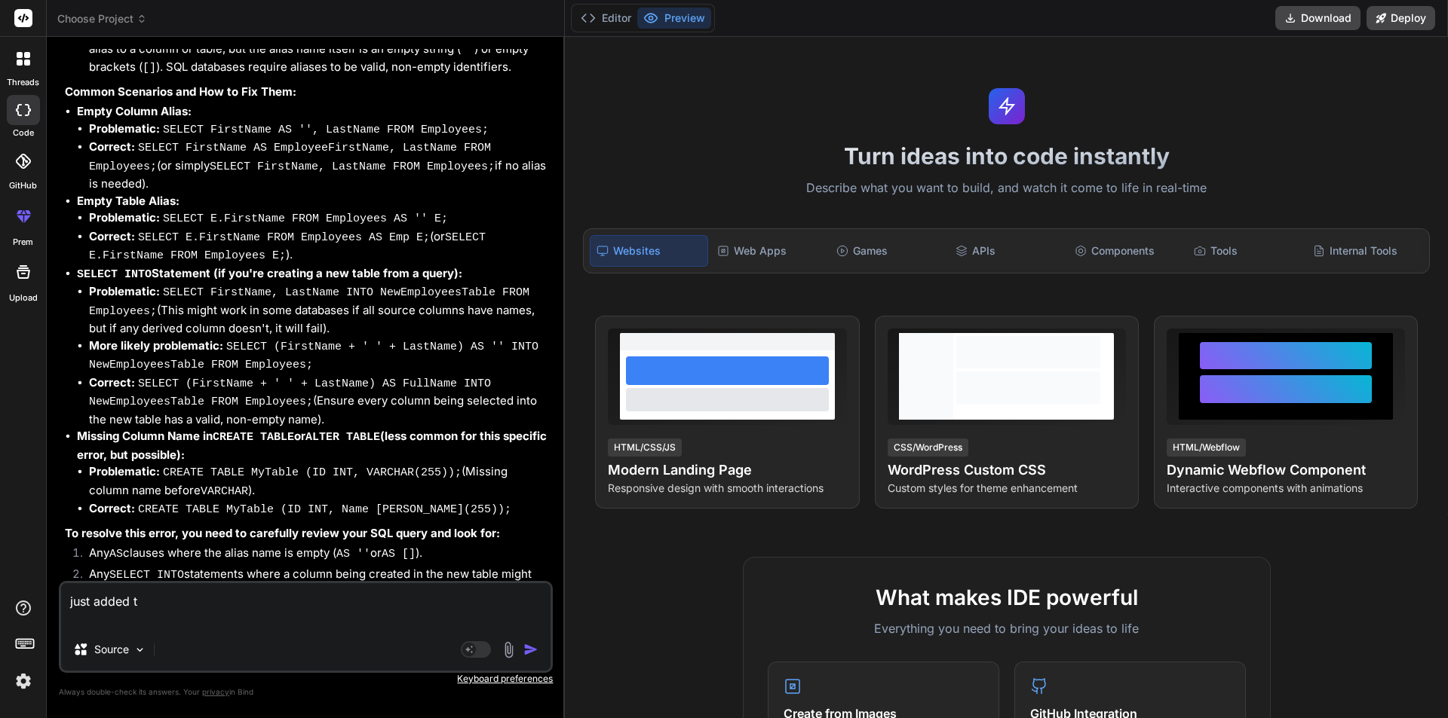
type textarea "x"
type textarea "just added thi"
type textarea "x"
type textarea "just added this"
type textarea "x"
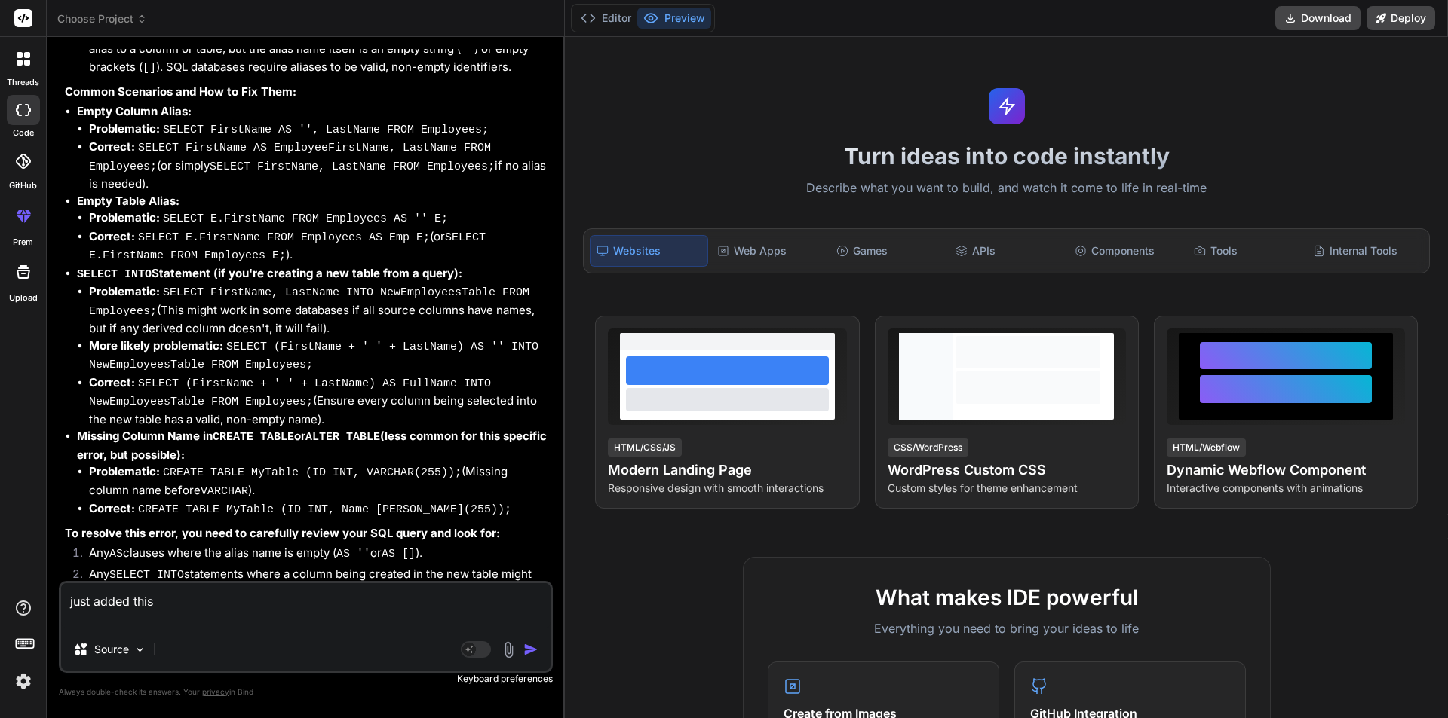
type textarea "just added this"
type textarea "x"
type textarea "just added this l"
type textarea "x"
type textarea "just added this li"
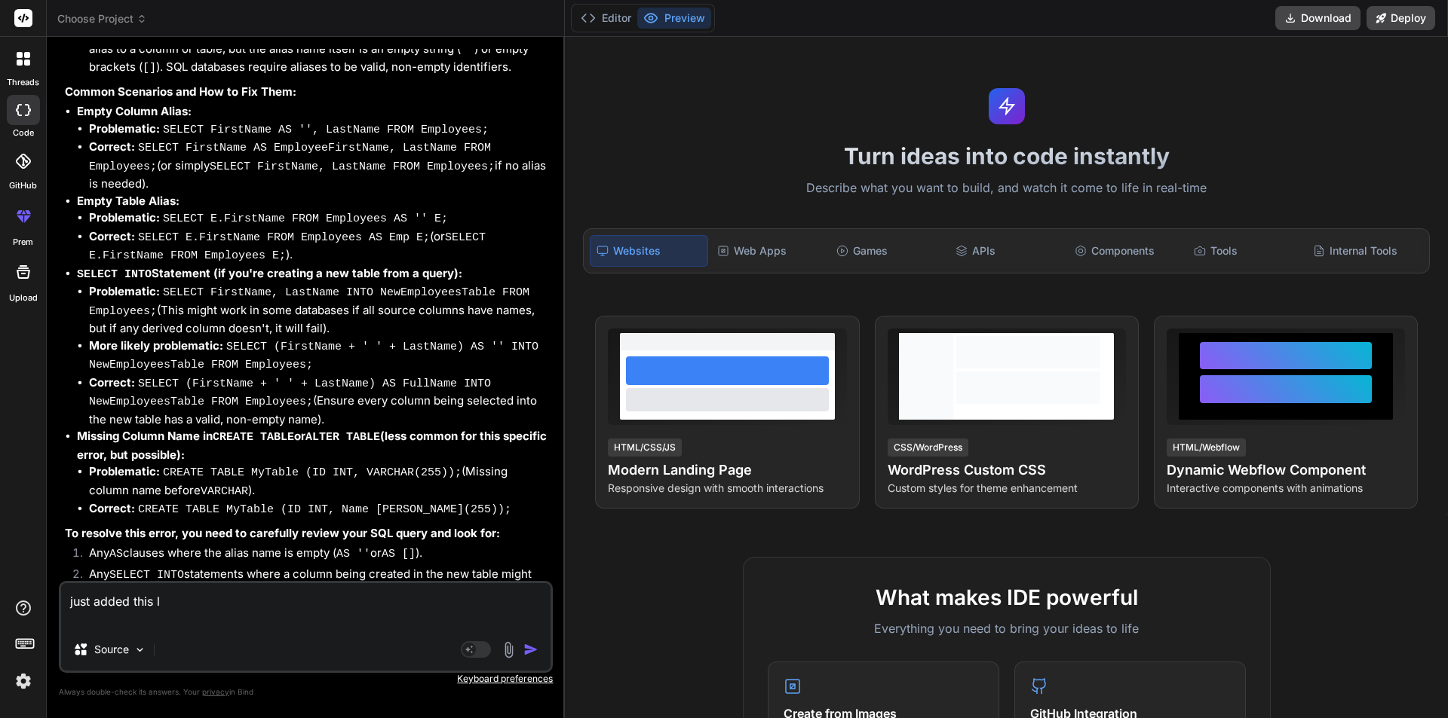
type textarea "x"
type textarea "just added this [PERSON_NAME]"
type textarea "x"
type textarea "just added this [PERSON_NAME]"
type textarea "x"
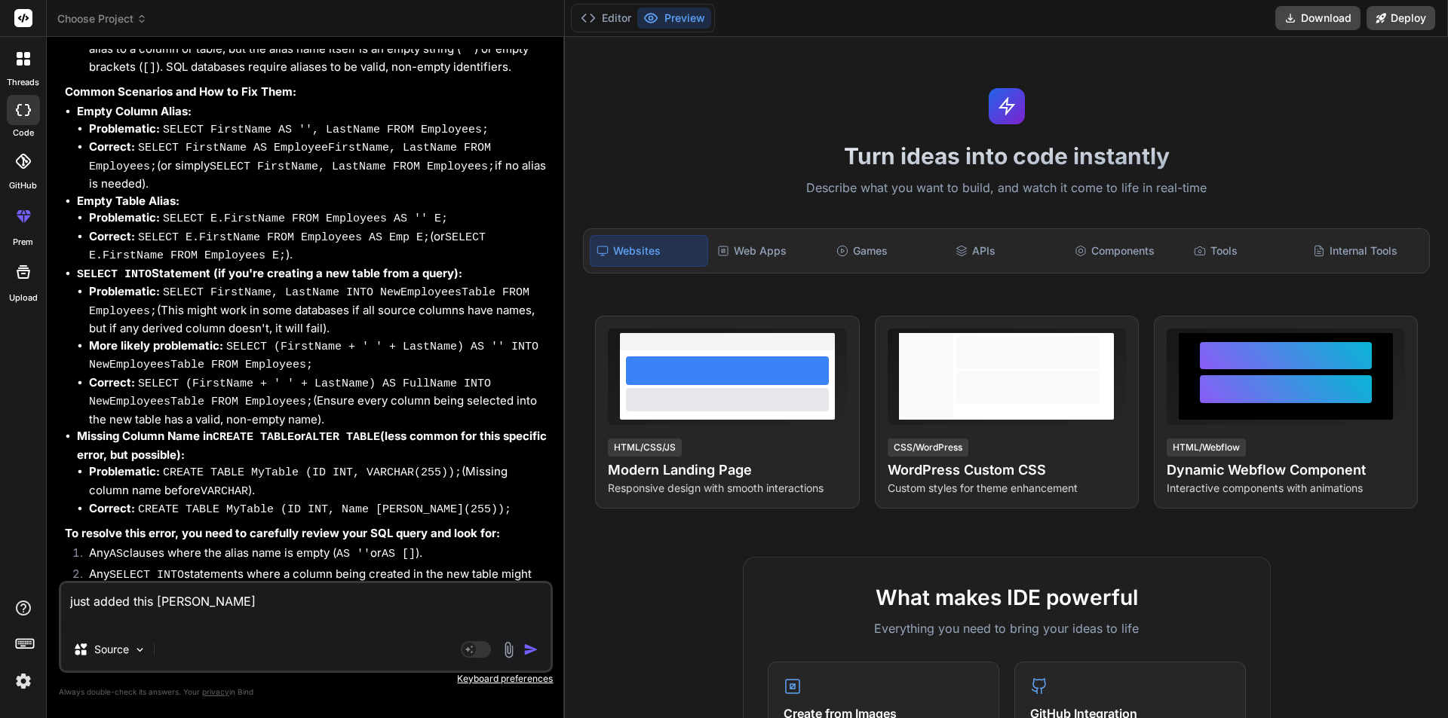
type textarea "just added this [PERSON_NAME]"
type textarea "x"
type textarea "just added this lin in"
type textarea "x"
type textarea "just added this lin in"
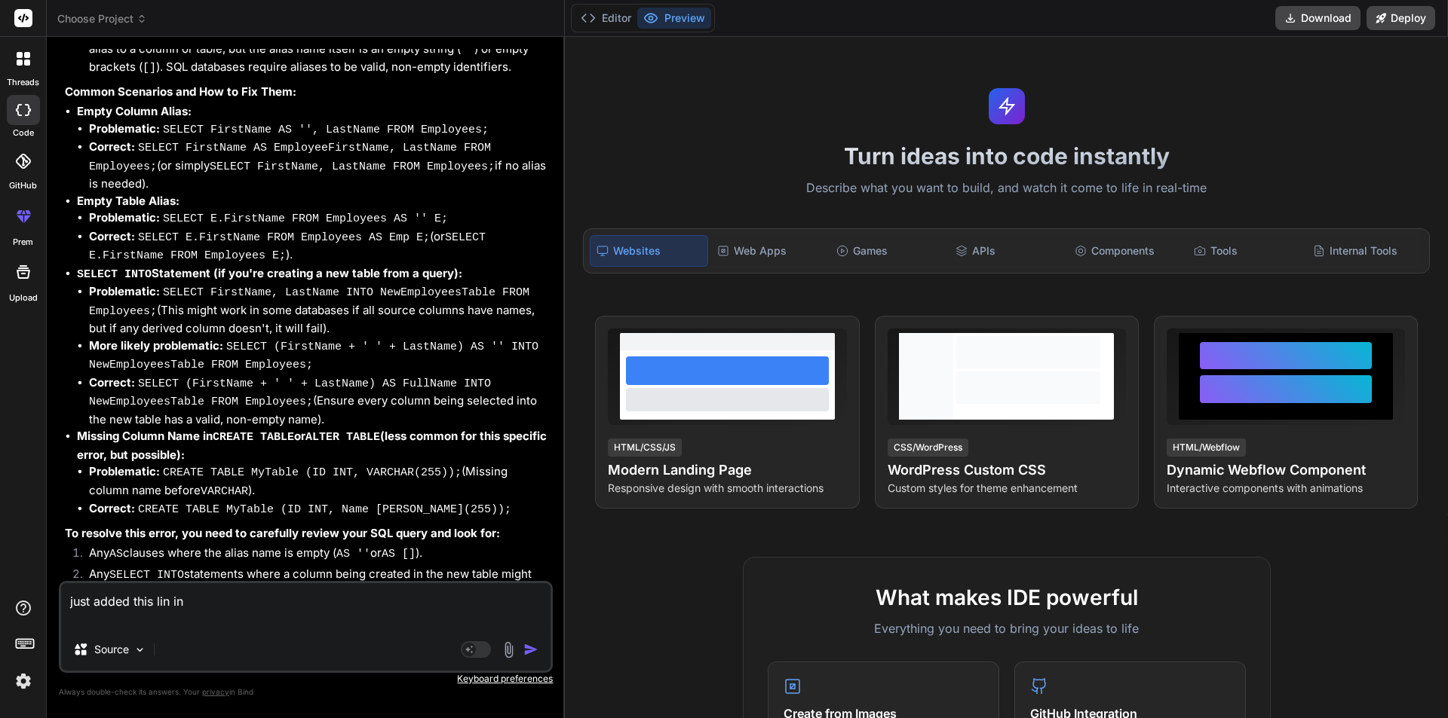
type textarea "x"
type textarea "just added this lin in t"
type textarea "x"
type textarea "just added this lin in th"
type textarea "x"
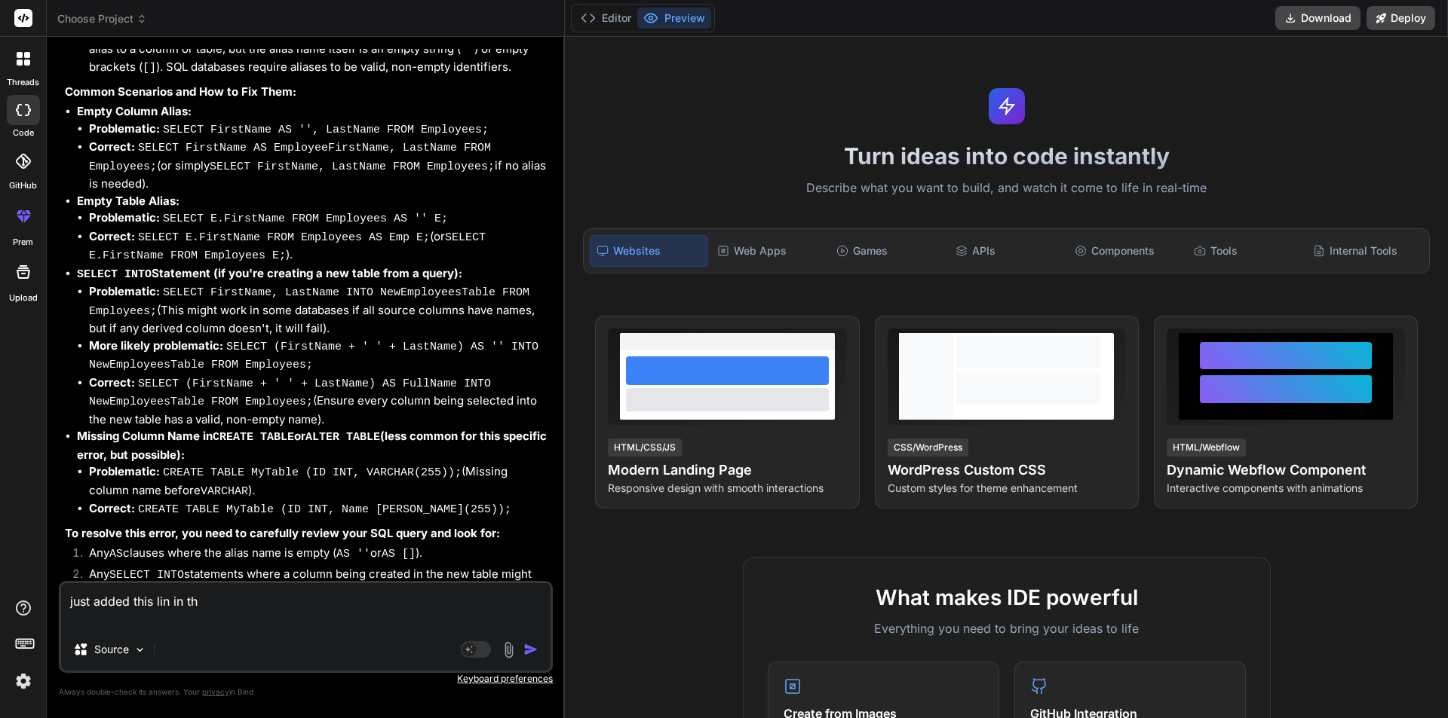
type textarea "just added this lin in the"
type textarea "x"
type textarea "just added this lin in the"
type textarea "x"
type textarea "just added this lin in the e"
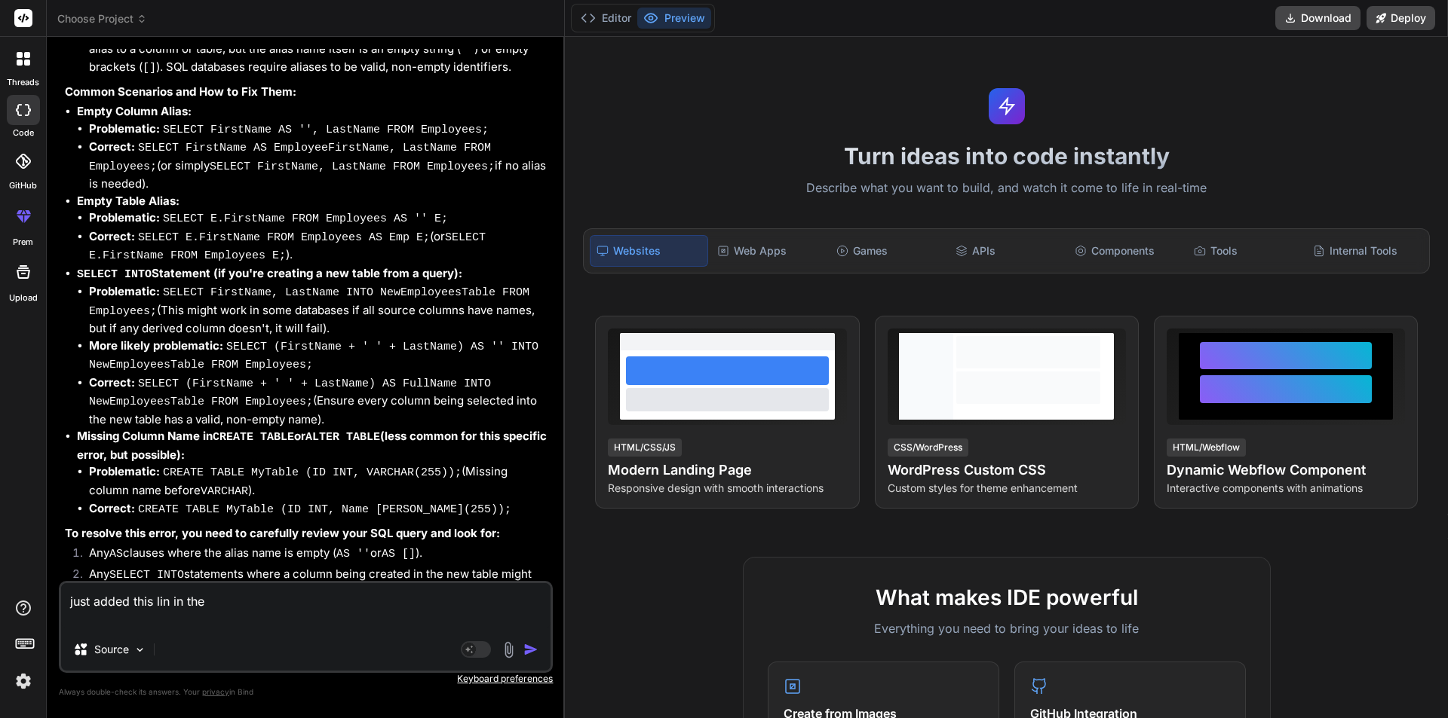
type textarea "x"
type textarea "just added this [PERSON_NAME] in the ex"
type textarea "x"
type textarea "just added this [PERSON_NAME] in the exi"
type textarea "x"
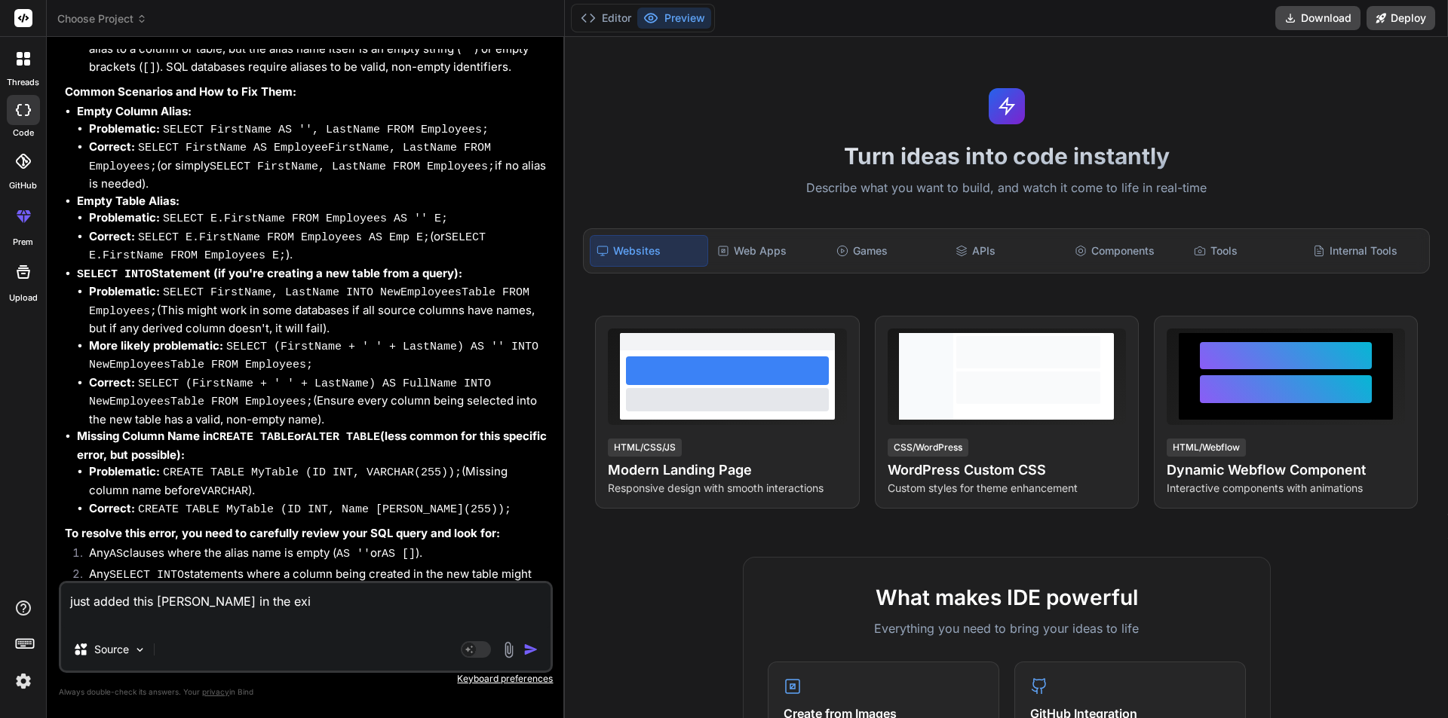
type textarea "just added this [PERSON_NAME] in the exis"
type textarea "x"
type textarea "just added this lin in the exist"
type textarea "x"
type textarea "just added this lin in the existi"
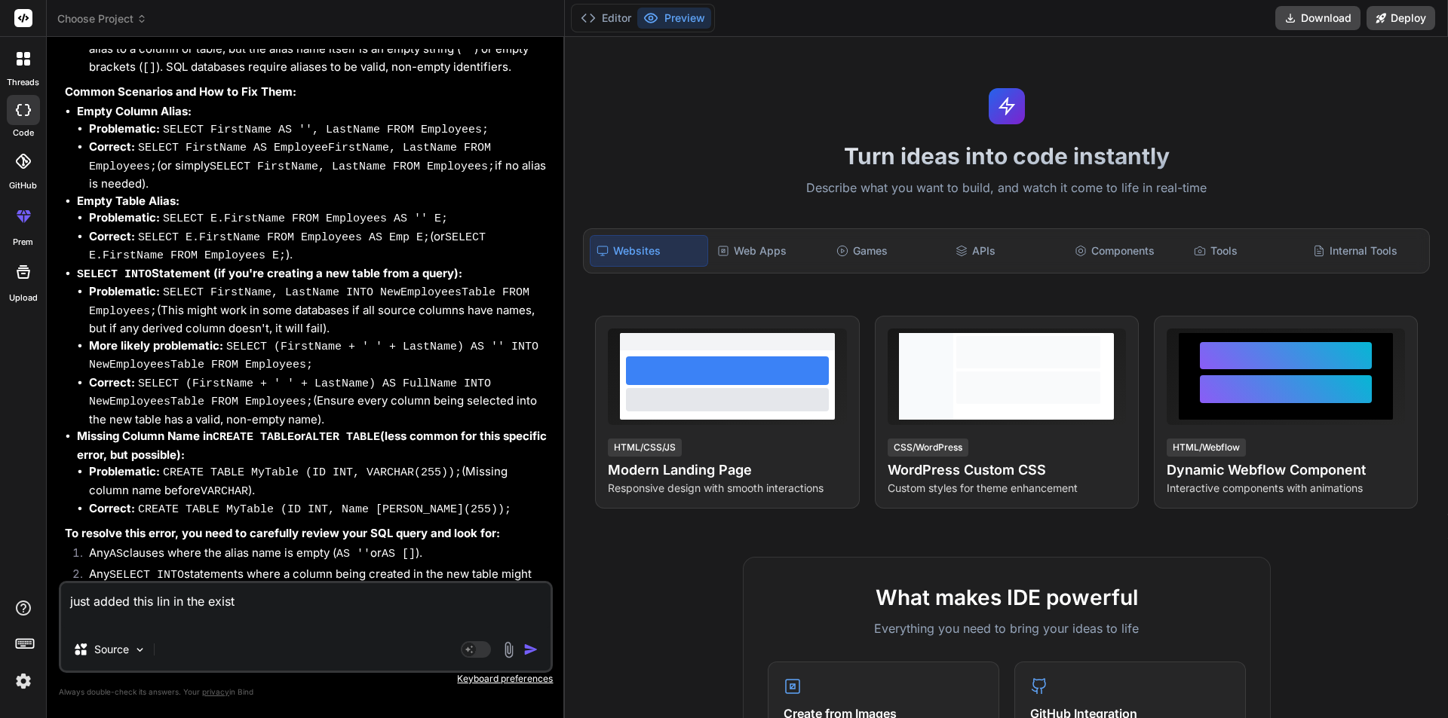
type textarea "x"
type textarea "just added this lin in the existin"
type textarea "x"
type textarea "just added this lin in the existing"
type textarea "x"
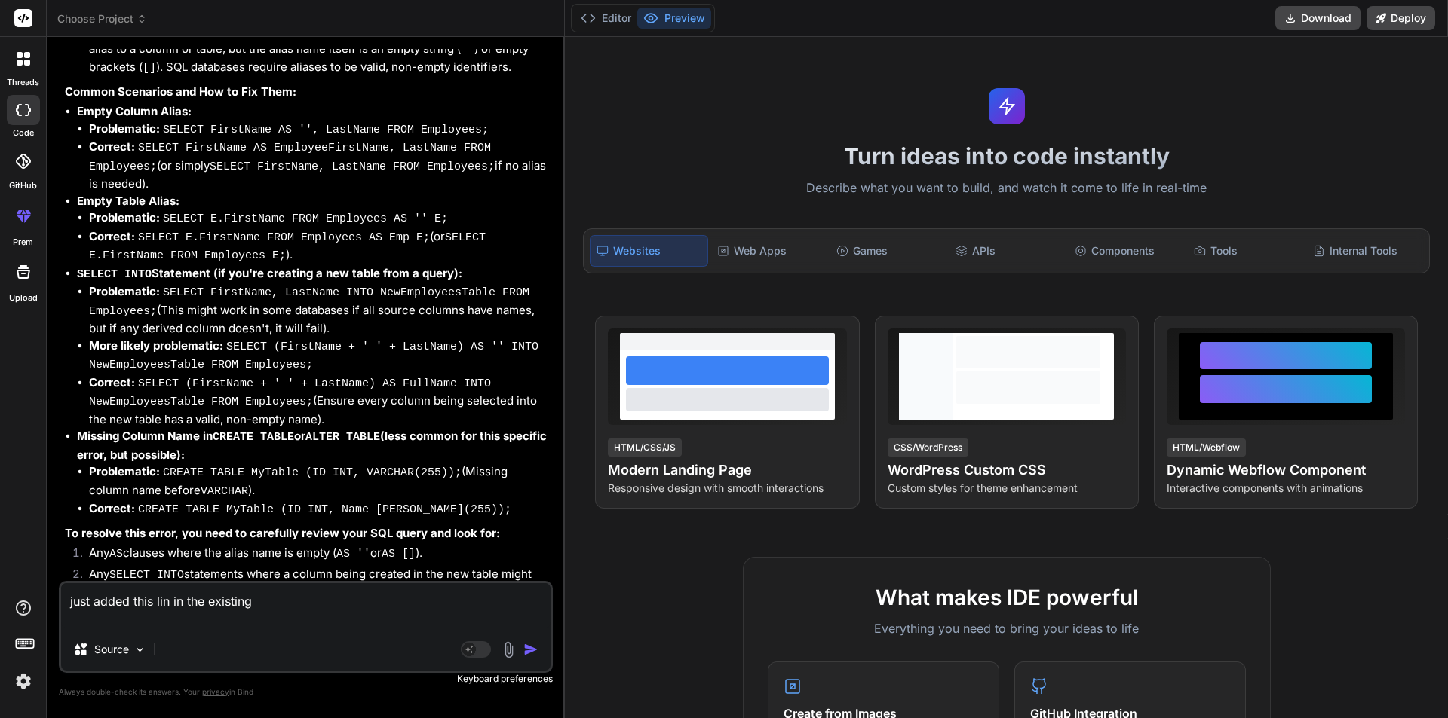
type textarea "just added this lin in the existing"
type textarea "x"
type textarea "just added this lin in the existing s"
type textarea "x"
type textarea "just added this lin in the existing sp"
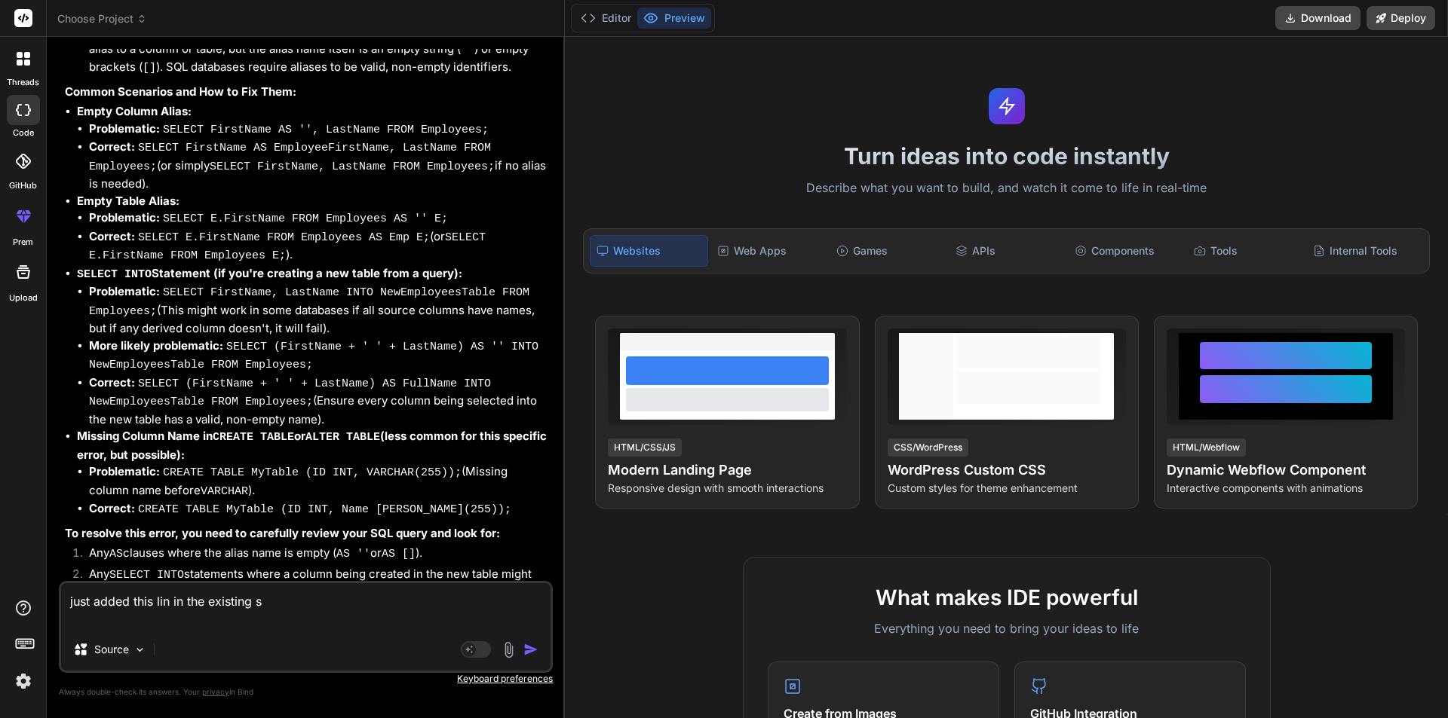
type textarea "x"
type textarea "just added this lin in the existing sp"
type textarea "x"
paste textarea "-- ============================================= -- Created By: [PERSON_NAME] -…"
type textarea "just added this lin in the existing sp -- =====================================…"
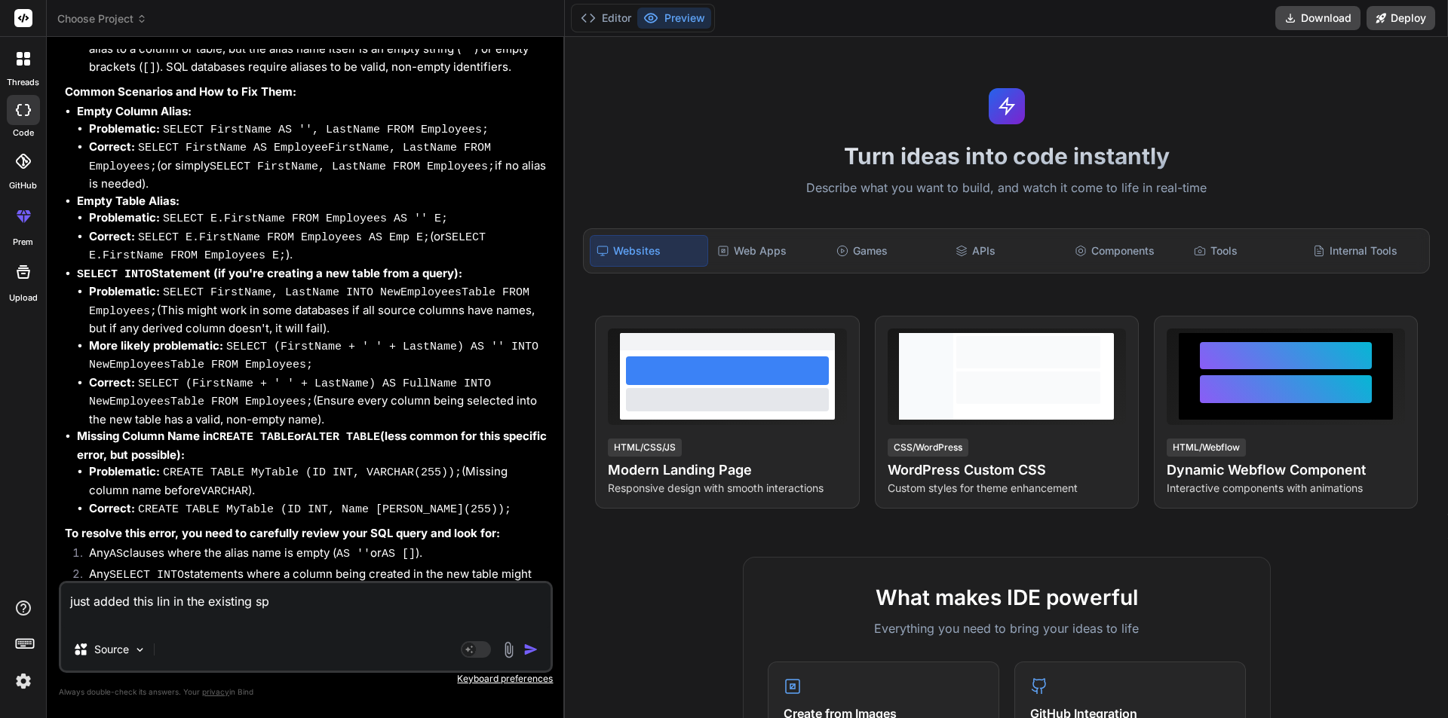
type textarea "x"
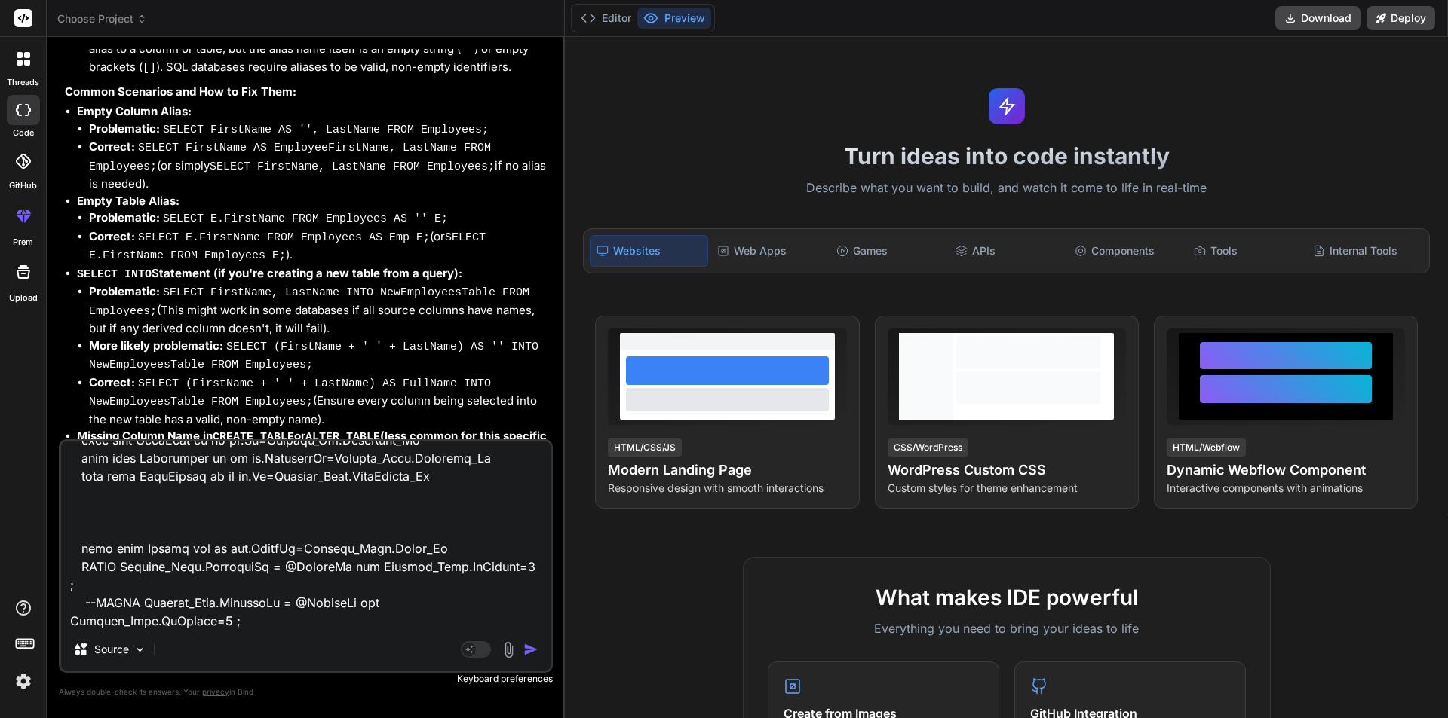
type textarea "just added this lin in the existing sp -- =====================================…"
click at [537, 644] on img "button" at bounding box center [530, 649] width 15 height 15
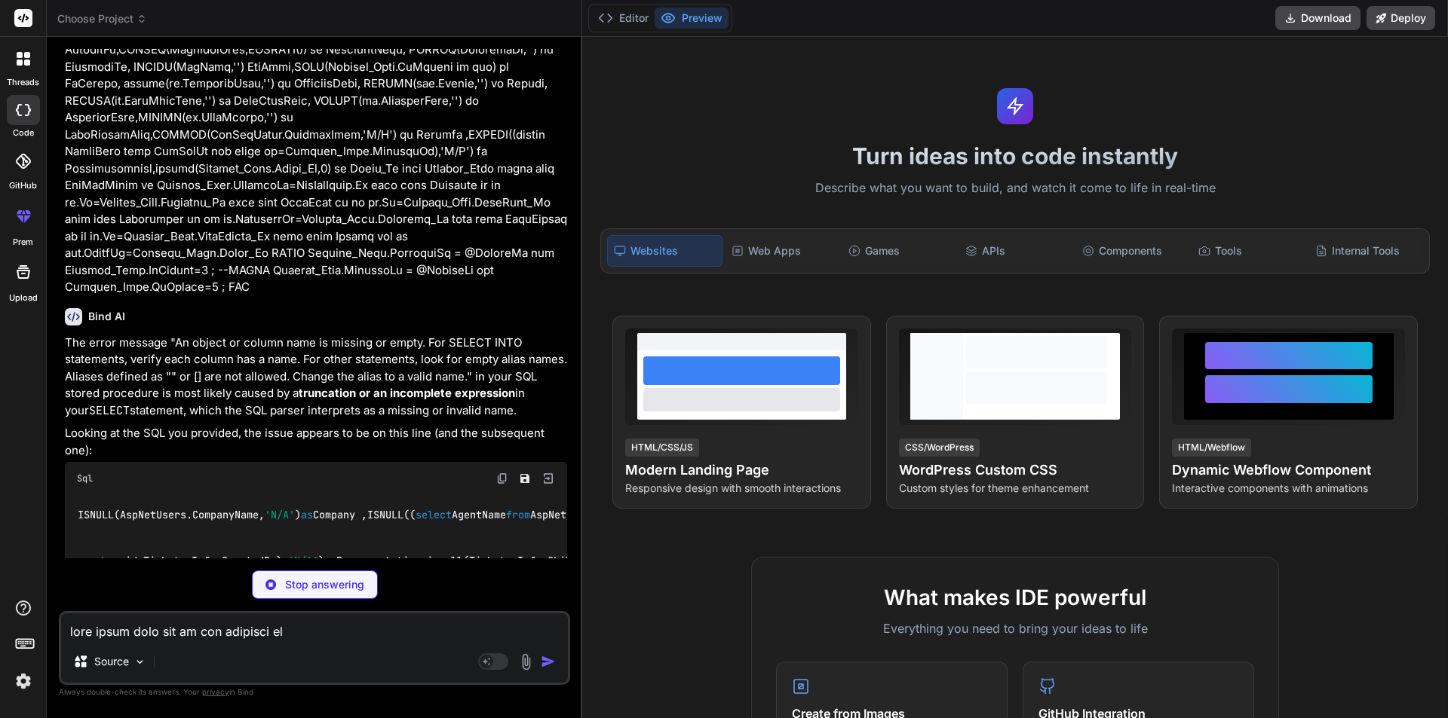
scroll to position [1515, 0]
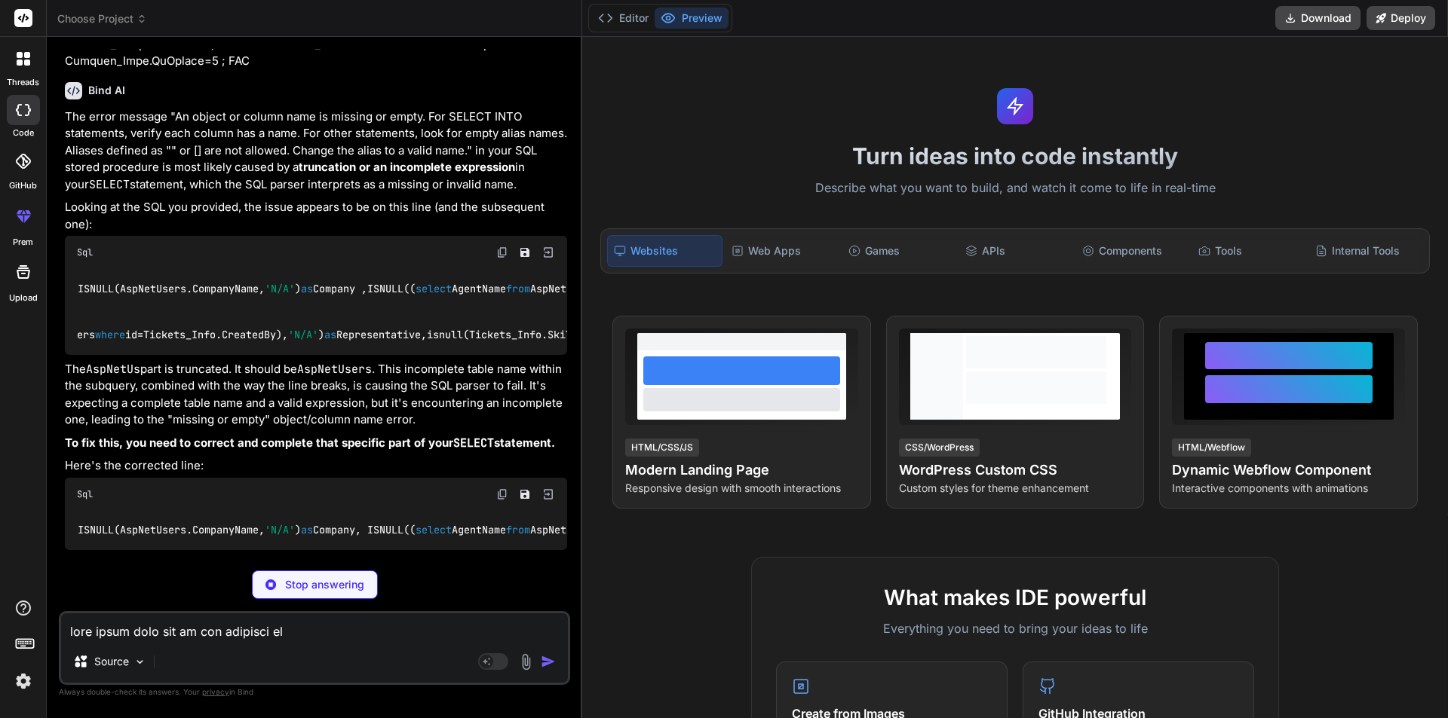
type textarea "x"
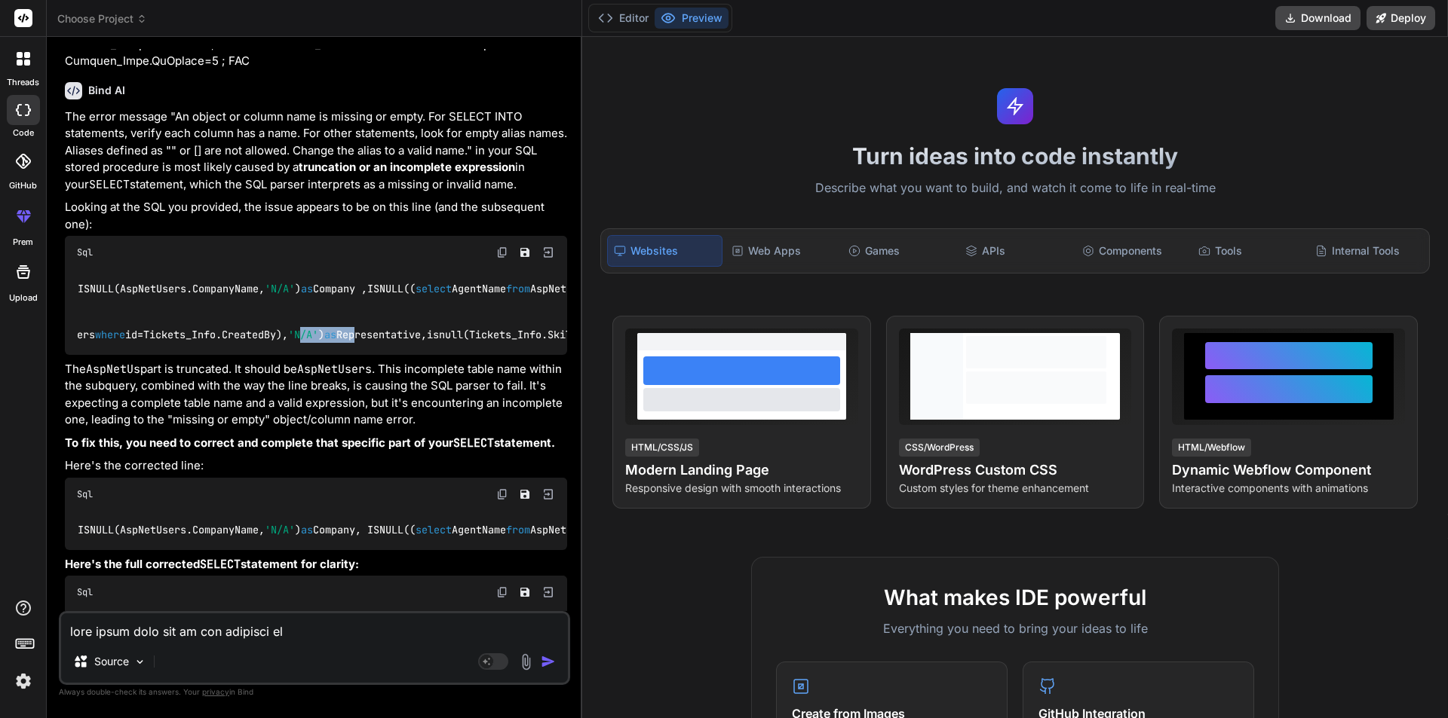
drag, startPoint x: 317, startPoint y: 335, endPoint x: 379, endPoint y: 339, distance: 62.7
click at [379, 339] on div "ISNULL(AspNetUsers.CompanyName, 'N/A' ) as Company ,ISNULL(( select AgentName f…" at bounding box center [316, 312] width 502 height 86
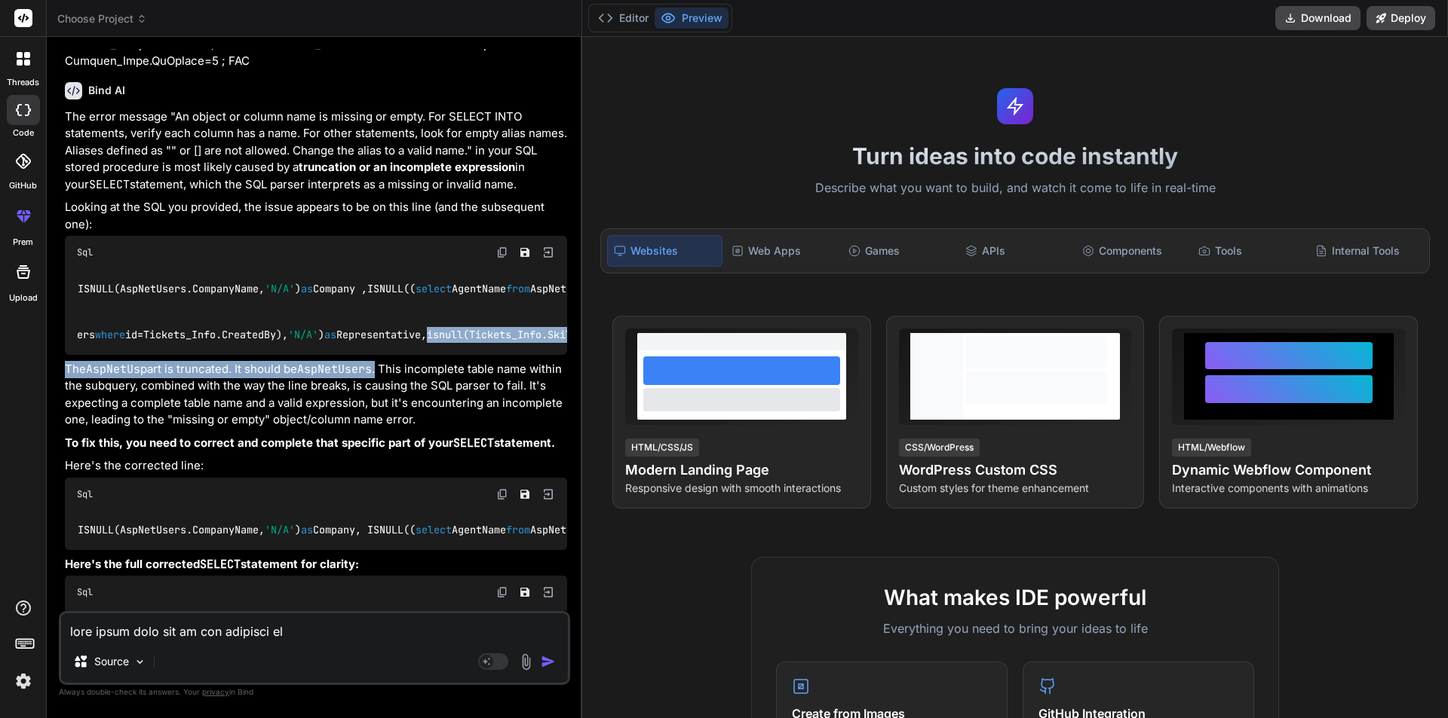
drag, startPoint x: 384, startPoint y: 342, endPoint x: 453, endPoint y: 339, distance: 68.7
click at [453, 339] on div "The error message "An object or column name is missing or empty. For SELECT INT…" at bounding box center [316, 653] width 502 height 1088
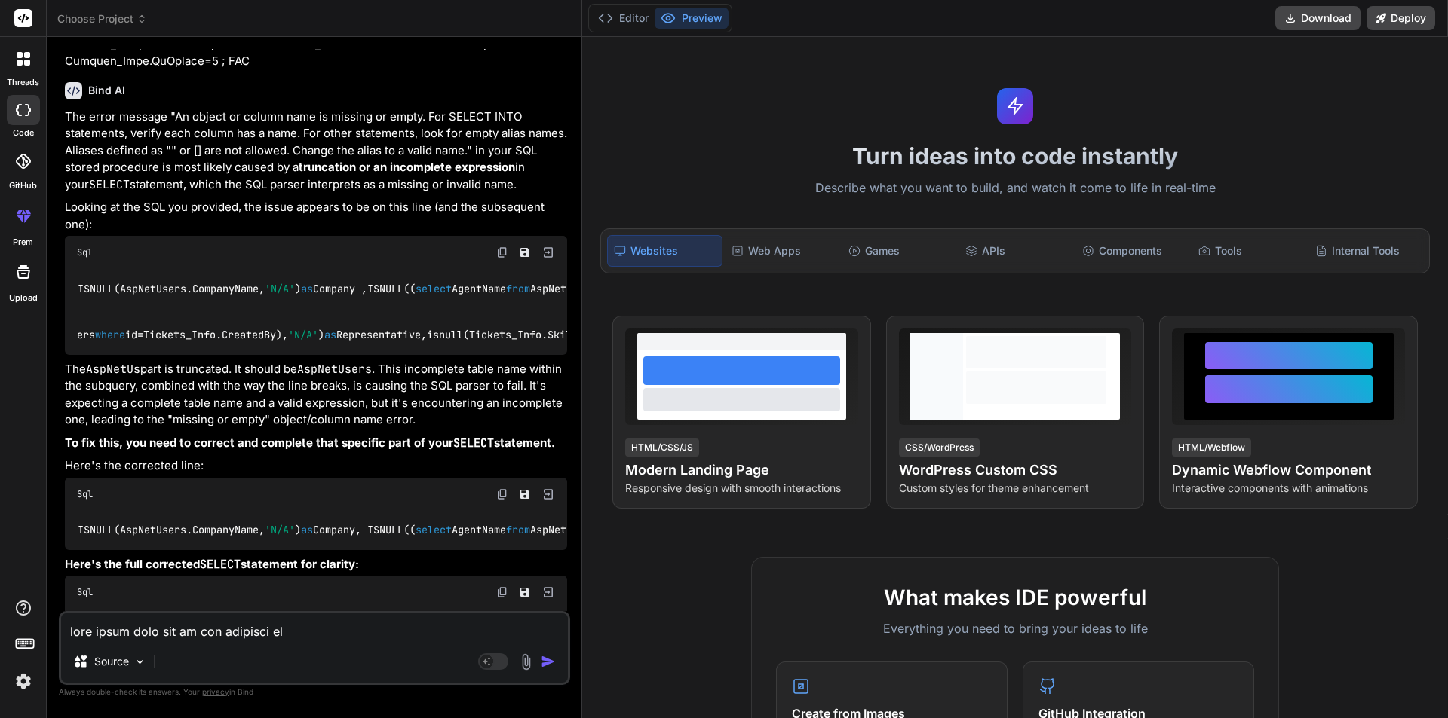
click at [421, 327] on div "ISNULL(AspNetUsers.CompanyName, 'N/A' ) as Company ,ISNULL(( select AgentName f…" at bounding box center [316, 312] width 502 height 86
drag, startPoint x: 395, startPoint y: 337, endPoint x: 484, endPoint y: 335, distance: 89.0
click at [484, 335] on div "ISNULL(AspNetUsers.CompanyName, 'N/A' ) as Company ,ISNULL(( select AgentName f…" at bounding box center [316, 312] width 502 height 86
click at [498, 247] on img at bounding box center [502, 253] width 12 height 12
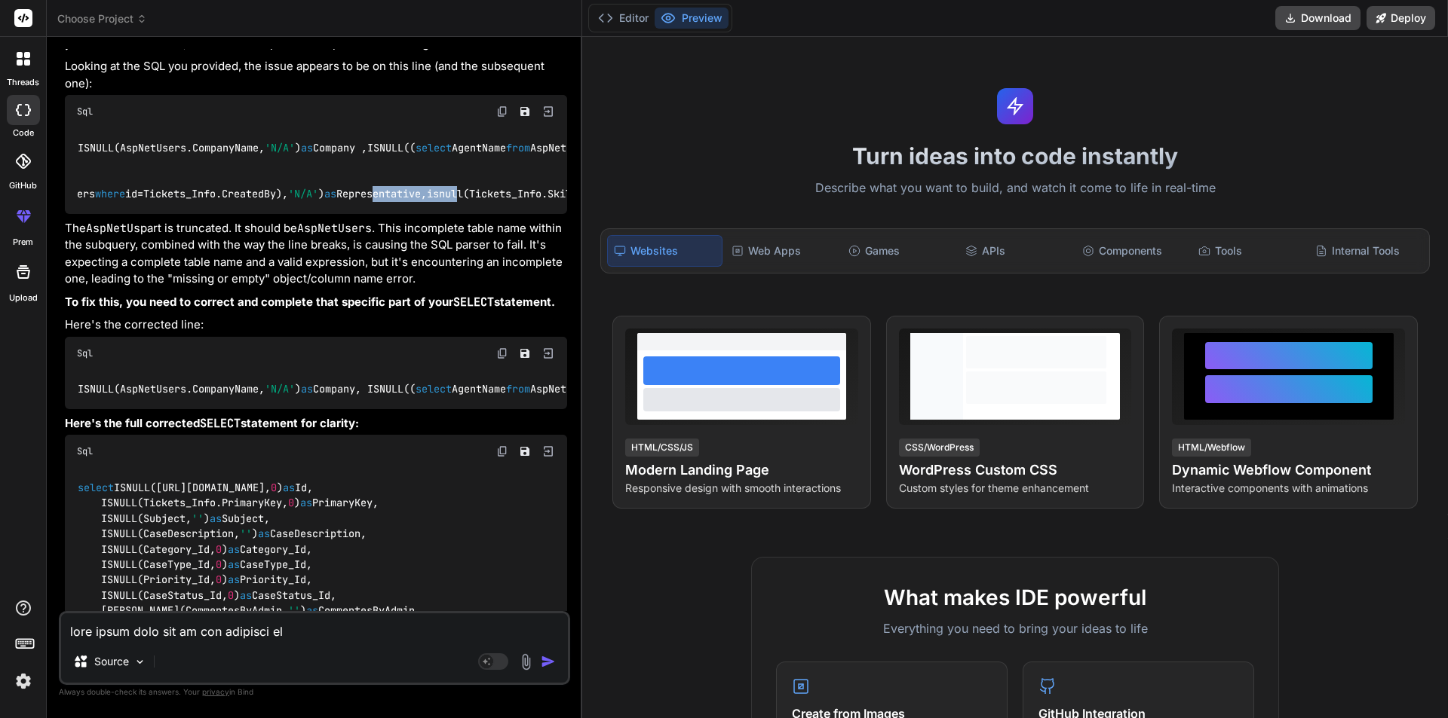
scroll to position [1666, 0]
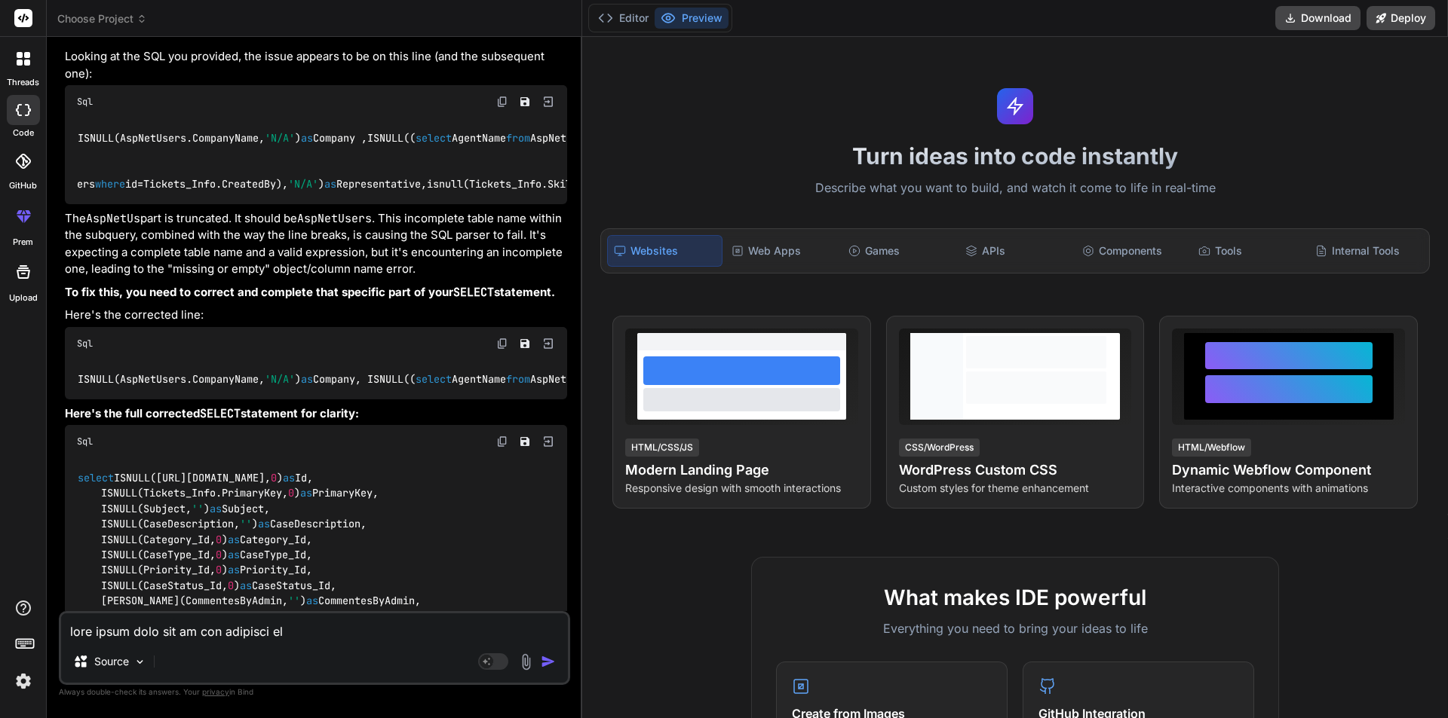
click at [252, 390] on div "The error message "An object or column name is missing or empty. For SELECT INT…" at bounding box center [316, 502] width 502 height 1088
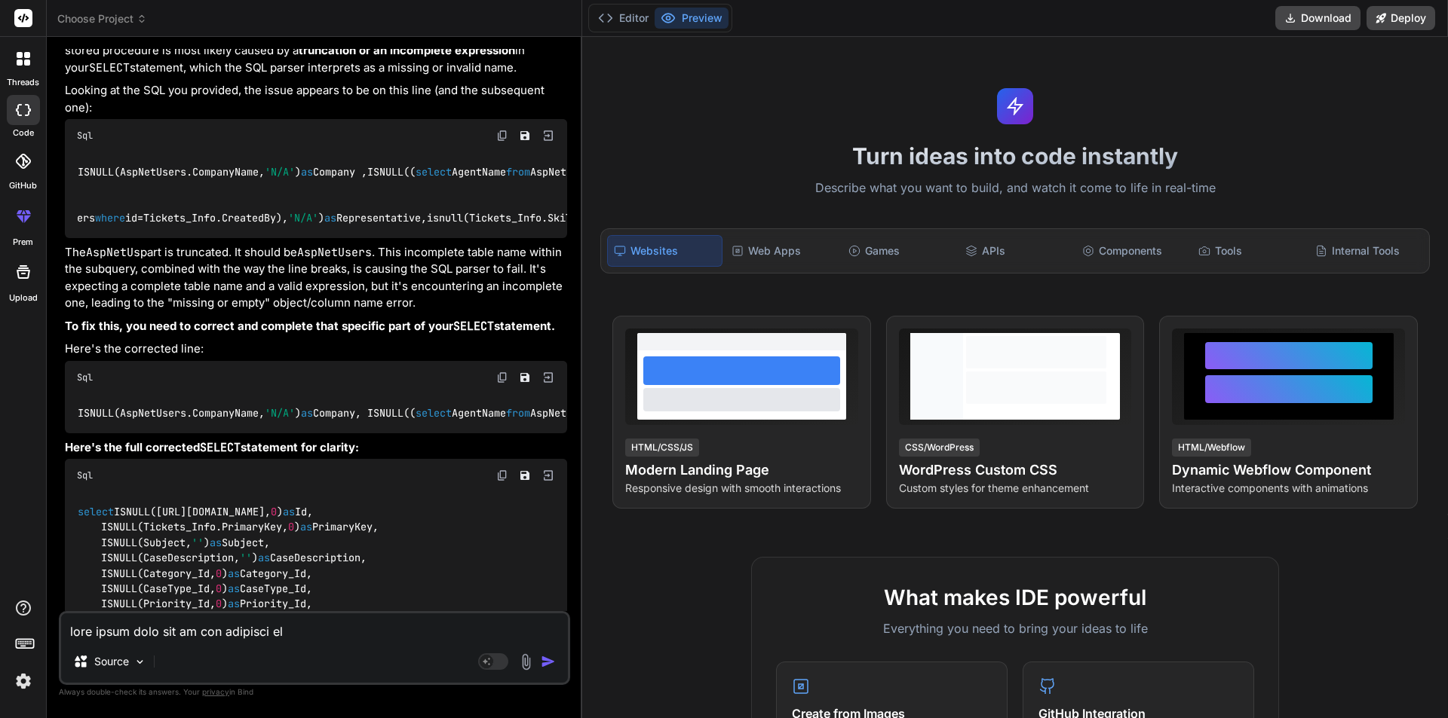
scroll to position [1780, 0]
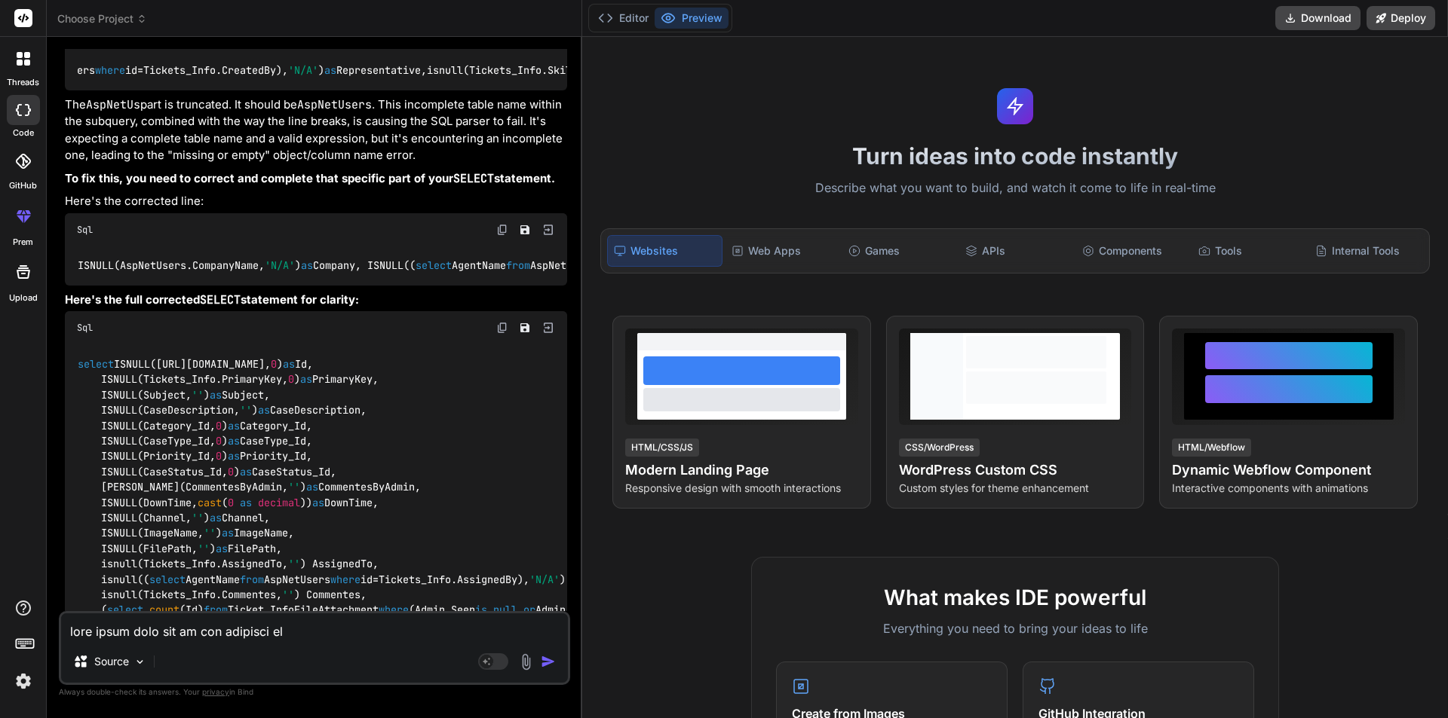
click at [494, 317] on div "Sql" at bounding box center [316, 327] width 502 height 33
click at [505, 322] on img at bounding box center [502, 328] width 12 height 12
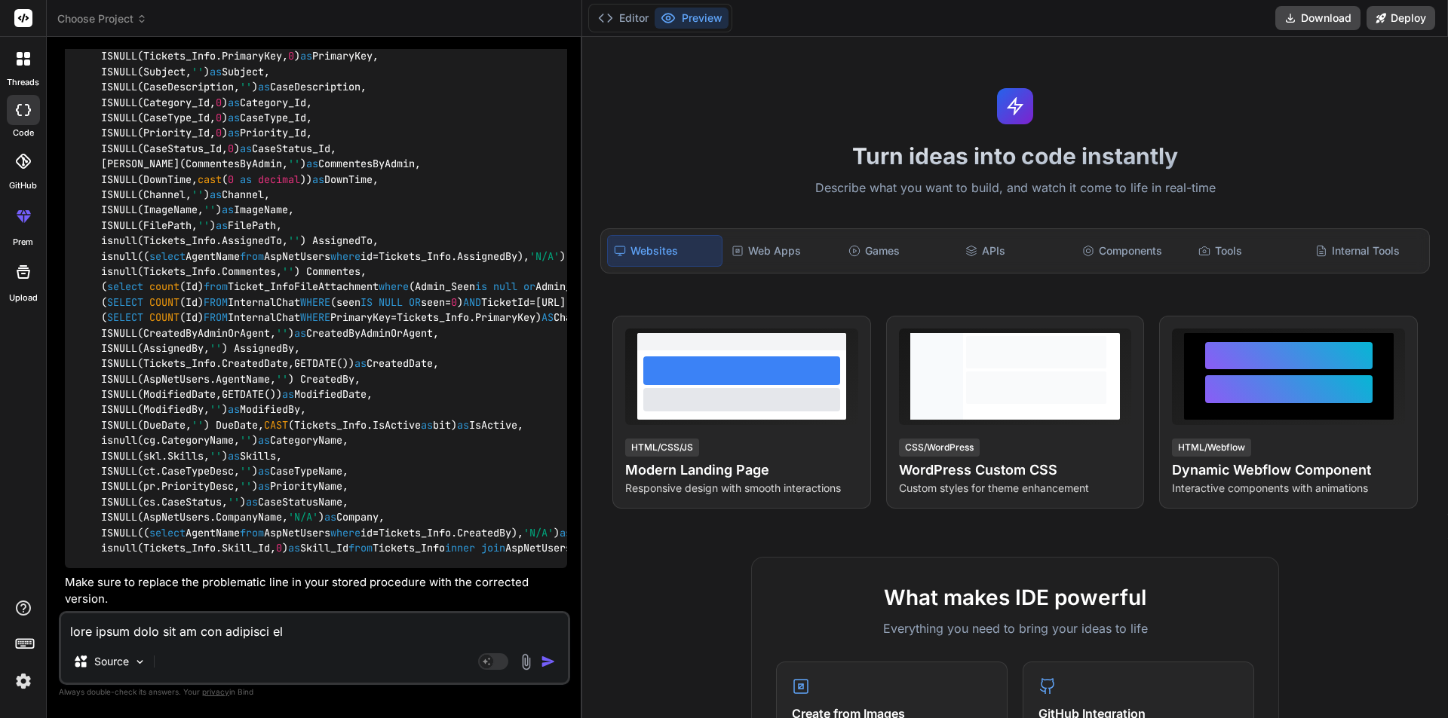
scroll to position [2232, 0]
click at [283, 634] on textarea at bounding box center [314, 627] width 507 height 27
paste textarea "Microsoft.Data.SqlClient.SqlException: 'An object or column name is missing or …"
type textarea "Microsoft.Data.SqlClient.SqlException: 'An object or column name is missing or …"
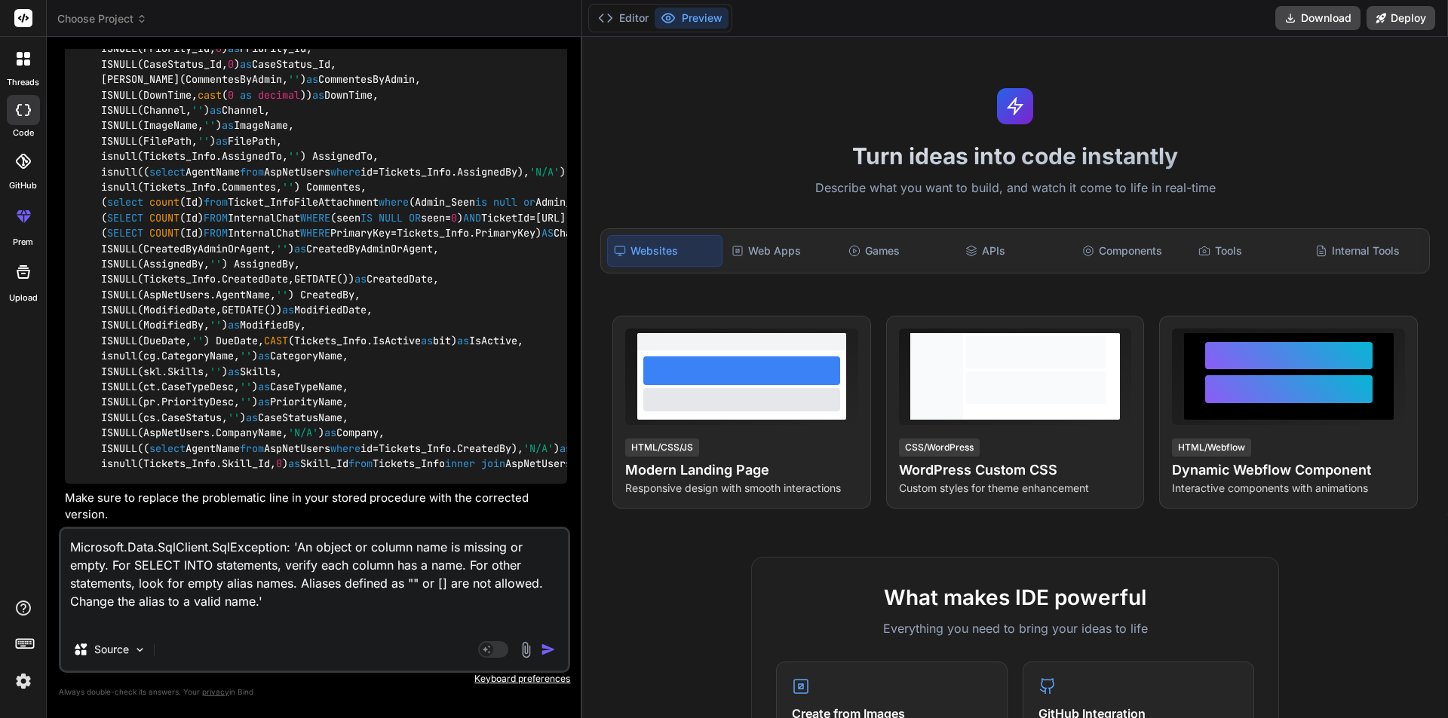
type textarea "x"
type textarea "Microsoft.Data.SqlClient.SqlException: 'An object or column name is missing or …"
type textarea "x"
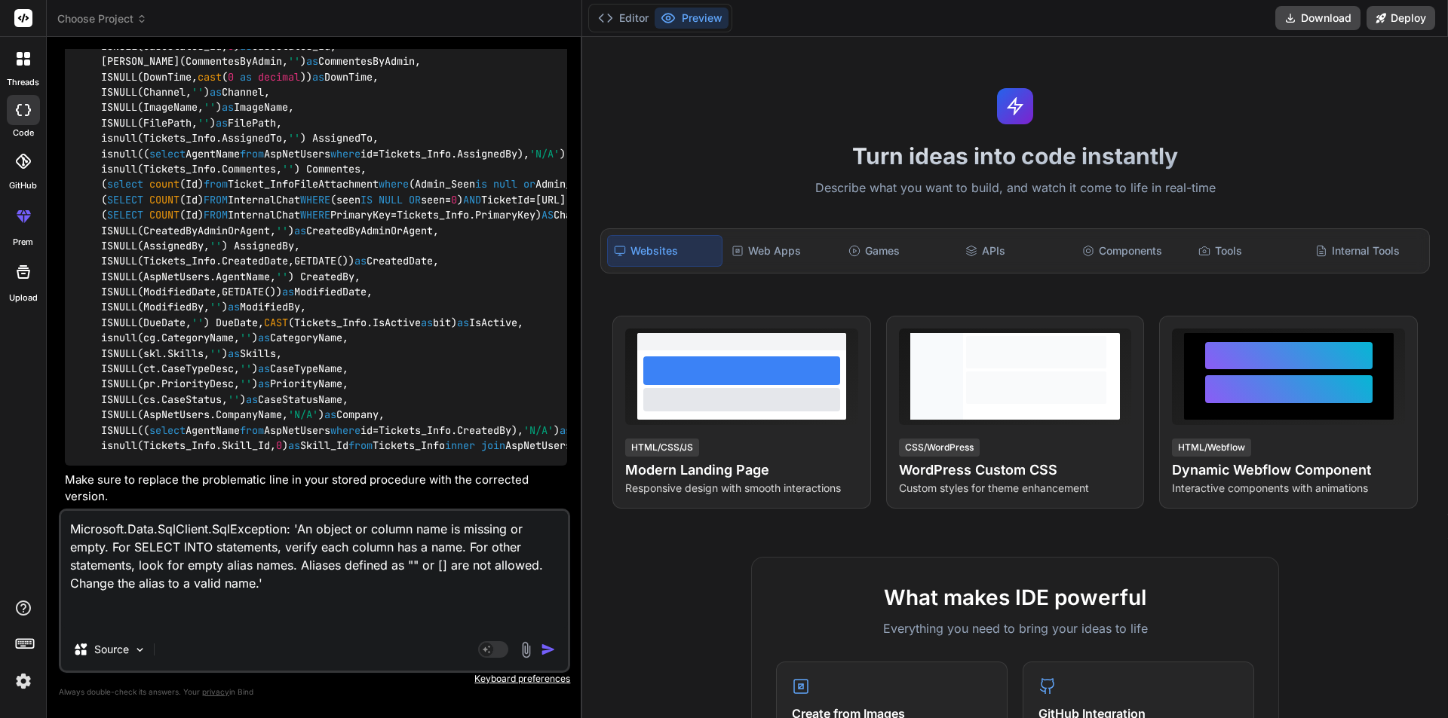
type textarea "Microsoft.Data.SqlClient.SqlException: 'An object or column name is missing or …"
type textarea "x"
type textarea "Microsoft.Data.SqlClient.SqlException: 'An object or column name is missing or …"
type textarea "x"
type textarea "Microsoft.Data.SqlClient.SqlException: 'An object or column name is missing or …"
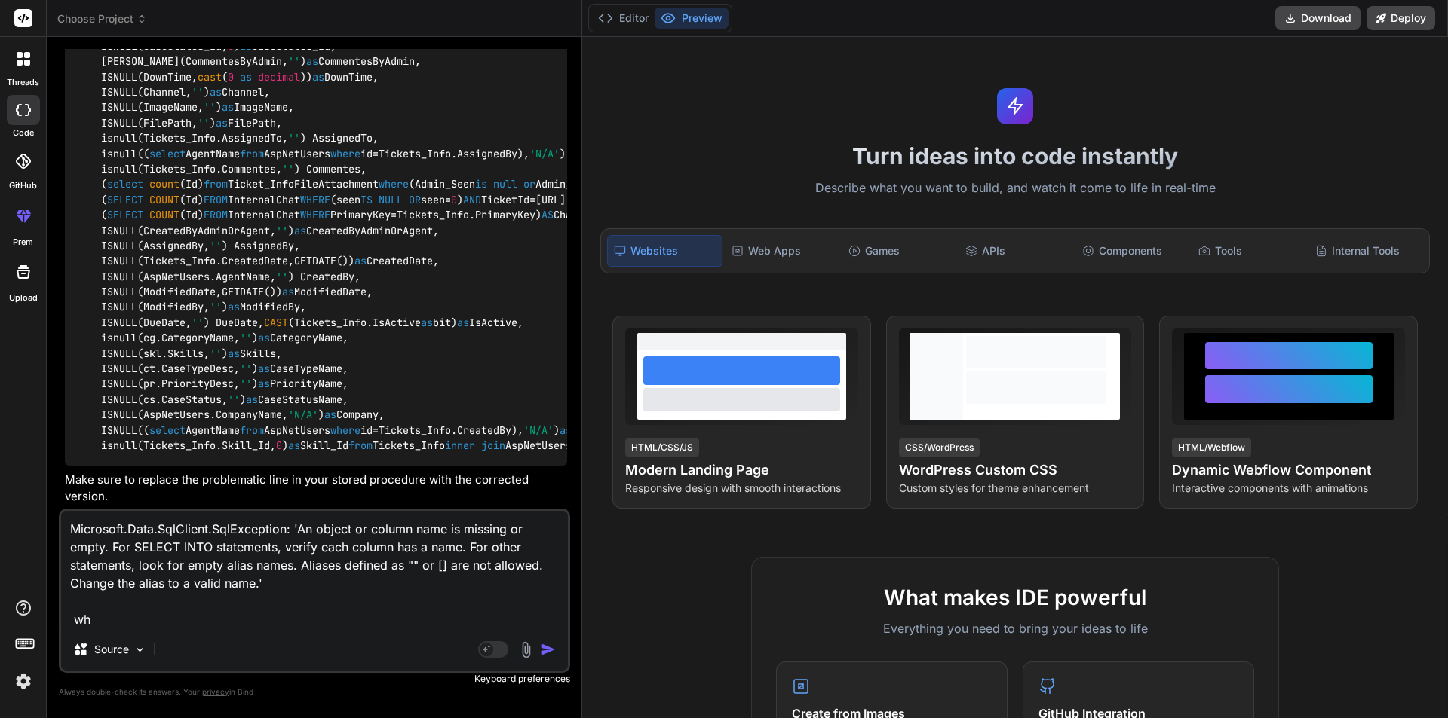
type textarea "x"
type textarea "Microsoft.Data.SqlClient.SqlException: 'An object or column name is missing or …"
type textarea "x"
type textarea "Microsoft.Data.SqlClient.SqlException: 'An object or column name is missing or …"
type textarea "x"
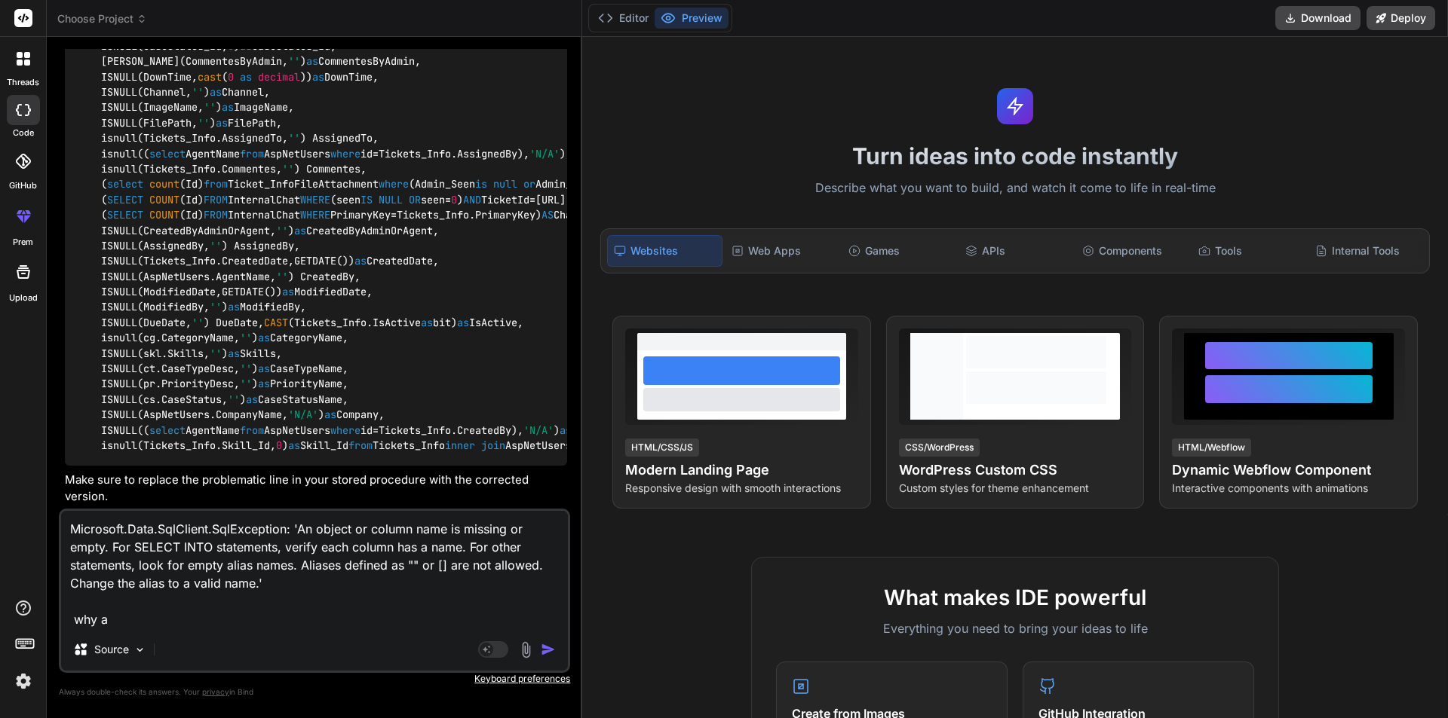
type textarea "Microsoft.Data.SqlClient.SqlException: 'An object or column name is missing or …"
type textarea "x"
type textarea "Microsoft.Data.SqlClient.SqlException: 'An object or column name is missing or …"
type textarea "x"
type textarea "Microsoft.Data.SqlClient.SqlException: 'An object or column name is missing or …"
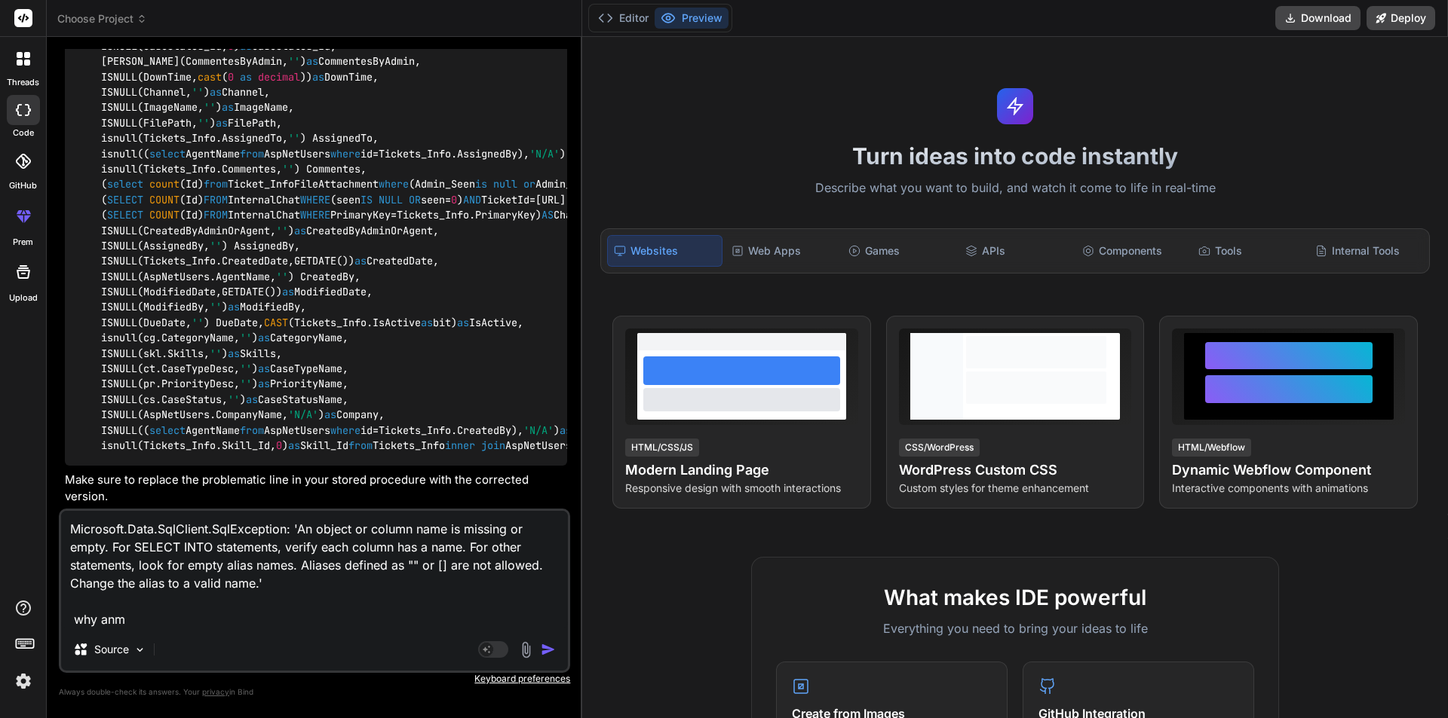
type textarea "x"
type textarea "Microsoft.Data.SqlClient.SqlException: 'An object or column name is missing or …"
type textarea "x"
type textarea "Microsoft.Data.SqlClient.SqlException: 'An object or column name is missing or …"
type textarea "x"
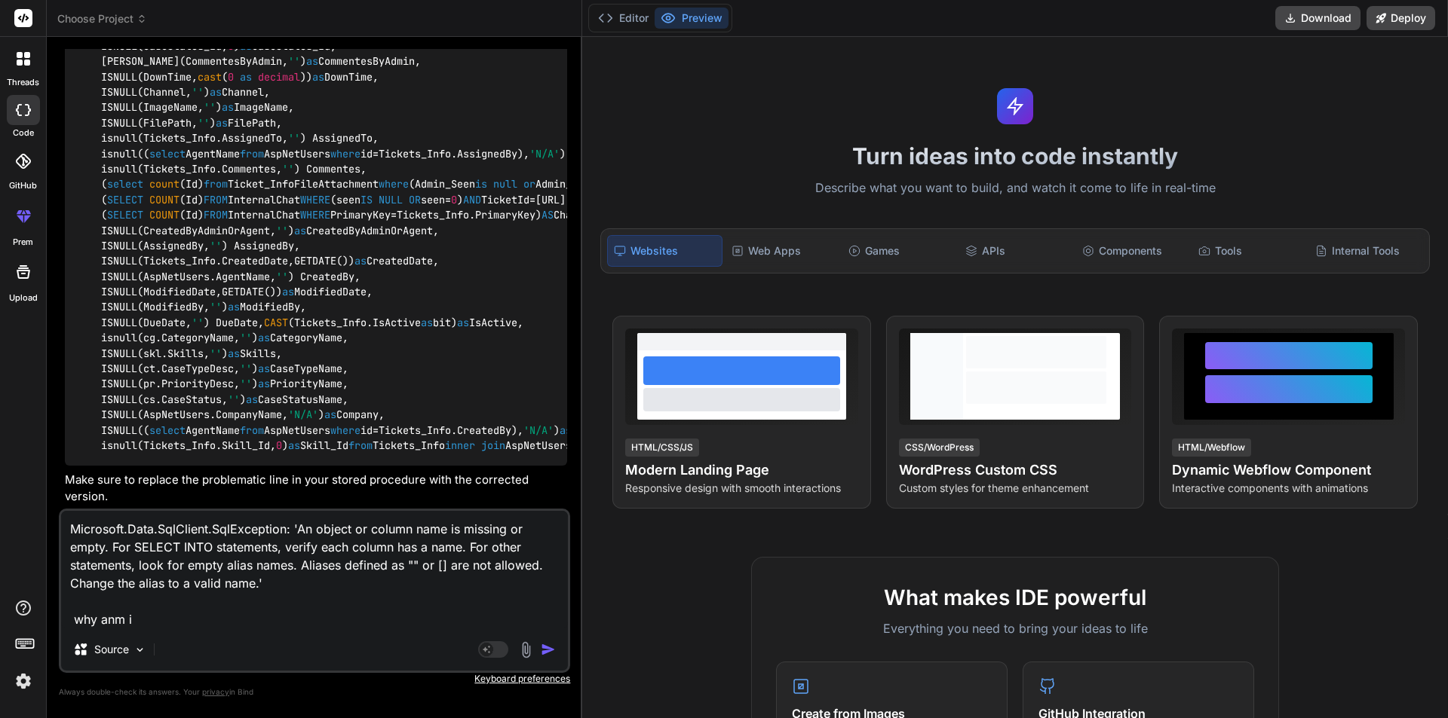
type textarea "Microsoft.Data.SqlClient.SqlException: 'An object or column name is missing or …"
type textarea "x"
type textarea "Microsoft.Data.SqlClient.SqlException: 'An object or column name is missing or …"
type textarea "x"
type textarea "Microsoft.Data.SqlClient.SqlException: 'An object or column name is missing or …"
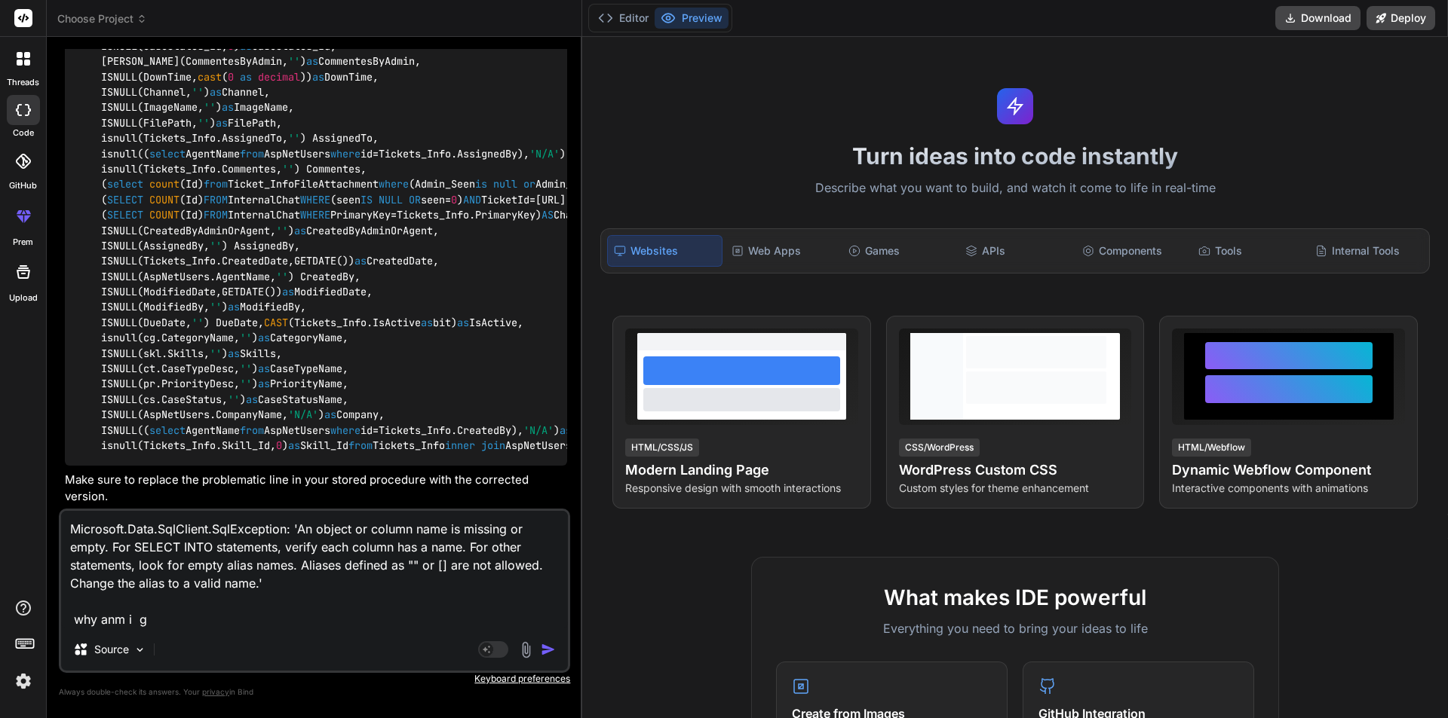
type textarea "x"
type textarea "Microsoft.Data.SqlClient.SqlException: 'An object or column name is missing or …"
type textarea "x"
type textarea "Microsoft.Data.SqlClient.SqlException: 'An object or column name is missing or …"
type textarea "x"
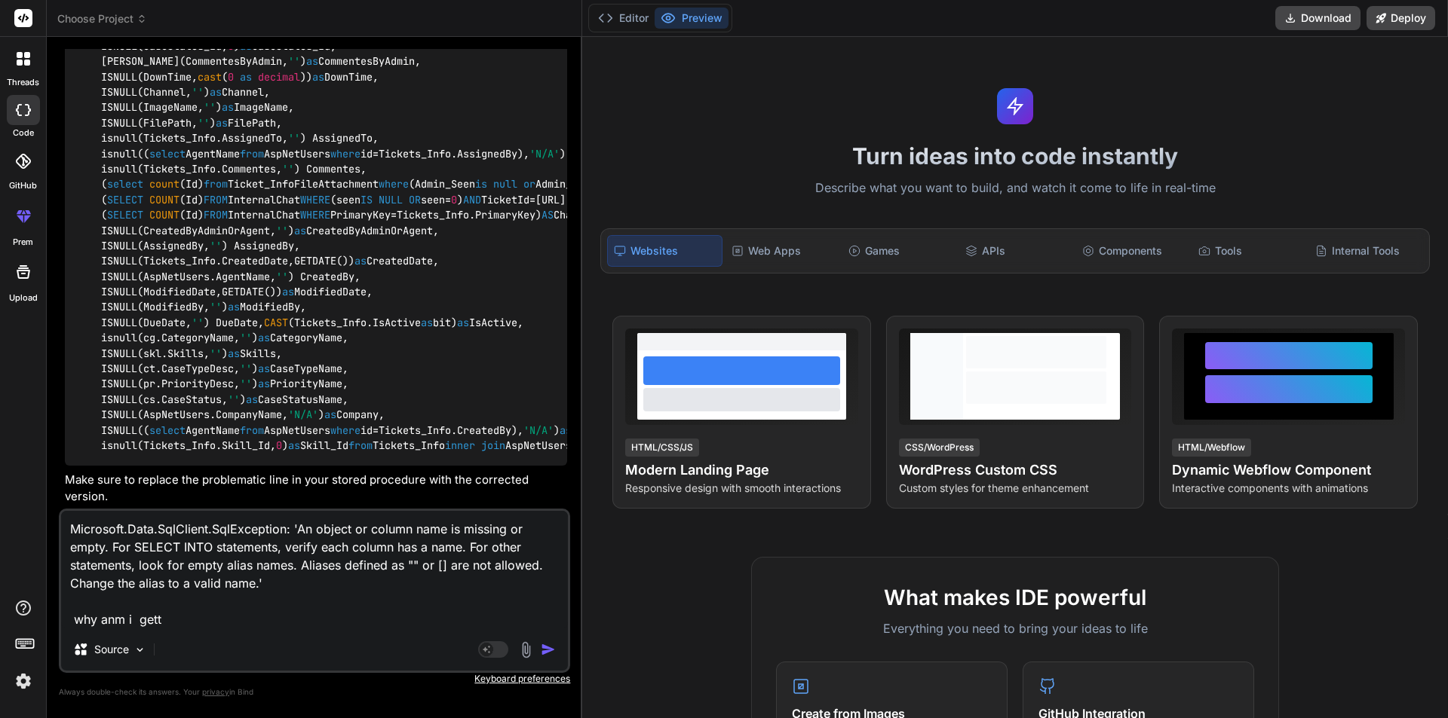
type textarea "Microsoft.Data.SqlClient.SqlException: 'An object or column name is missing or …"
type textarea "x"
type textarea "Microsoft.Data.SqlClient.SqlException: 'An object or column name is missing or …"
type textarea "x"
type textarea "Microsoft.Data.SqlClient.SqlException: 'An object or column name is missing or …"
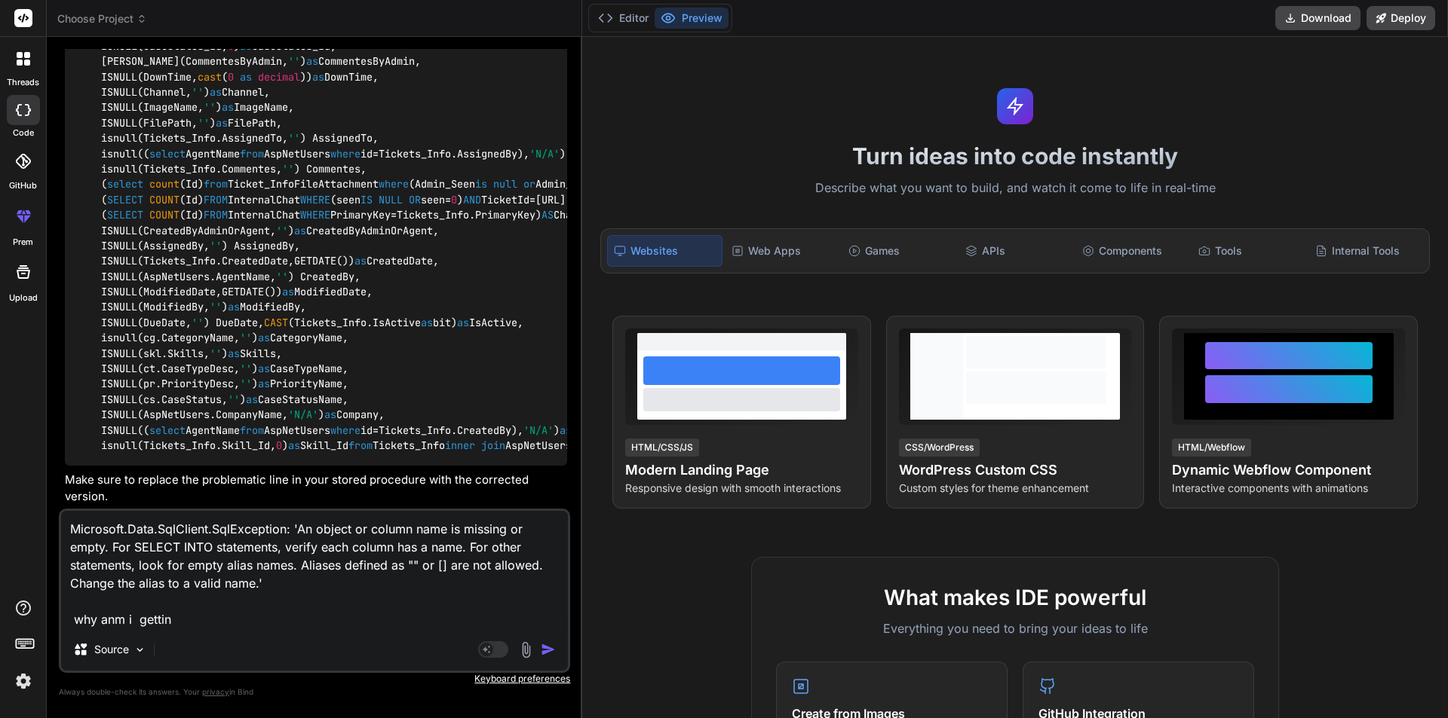
type textarea "x"
type textarea "Microsoft.Data.SqlClient.SqlException: 'An object or column name is missing or …"
type textarea "x"
type textarea "Microsoft.Data.SqlClient.SqlException: 'An object or column name is missing or …"
type textarea "x"
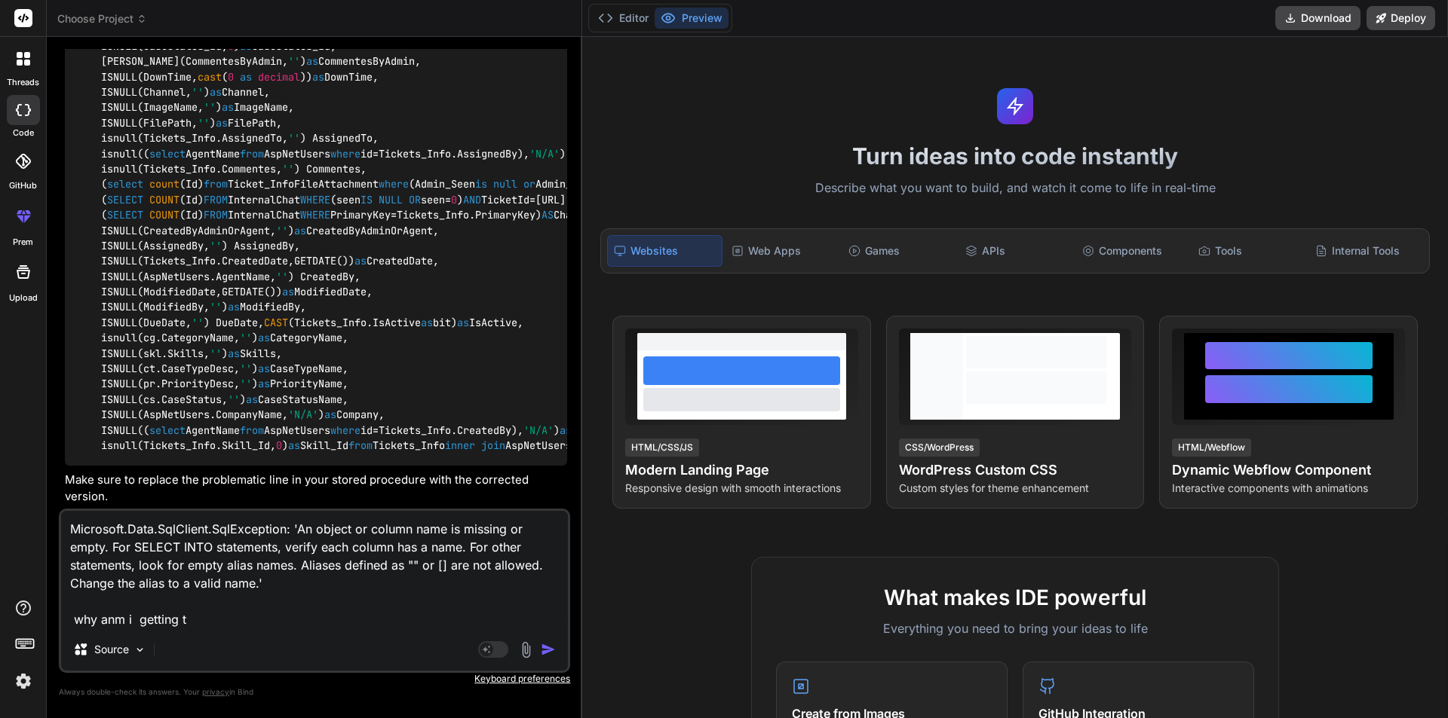
type textarea "Microsoft.Data.SqlClient.SqlException: 'An object or column name is missing or …"
type textarea "x"
type textarea "Microsoft.Data.SqlClient.SqlException: 'An object or column name is missing or …"
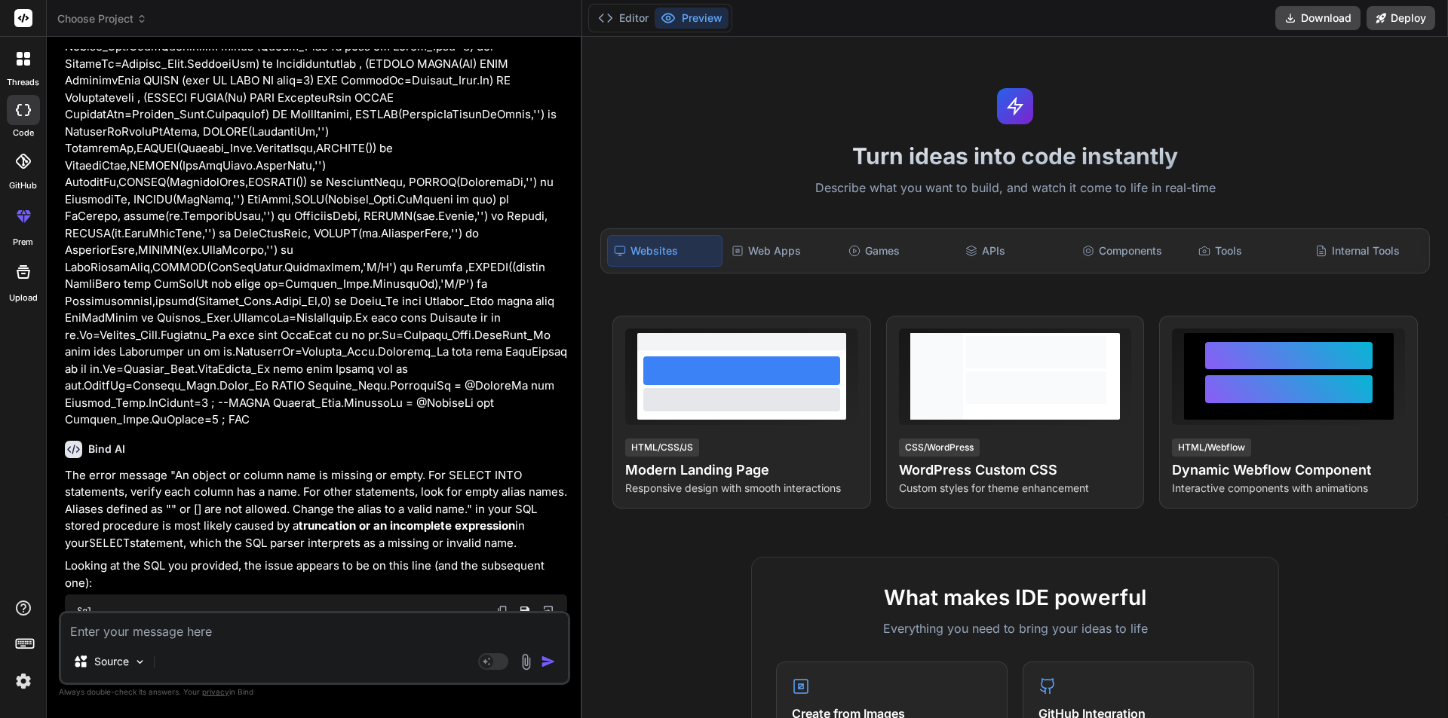
scroll to position [1282, 0]
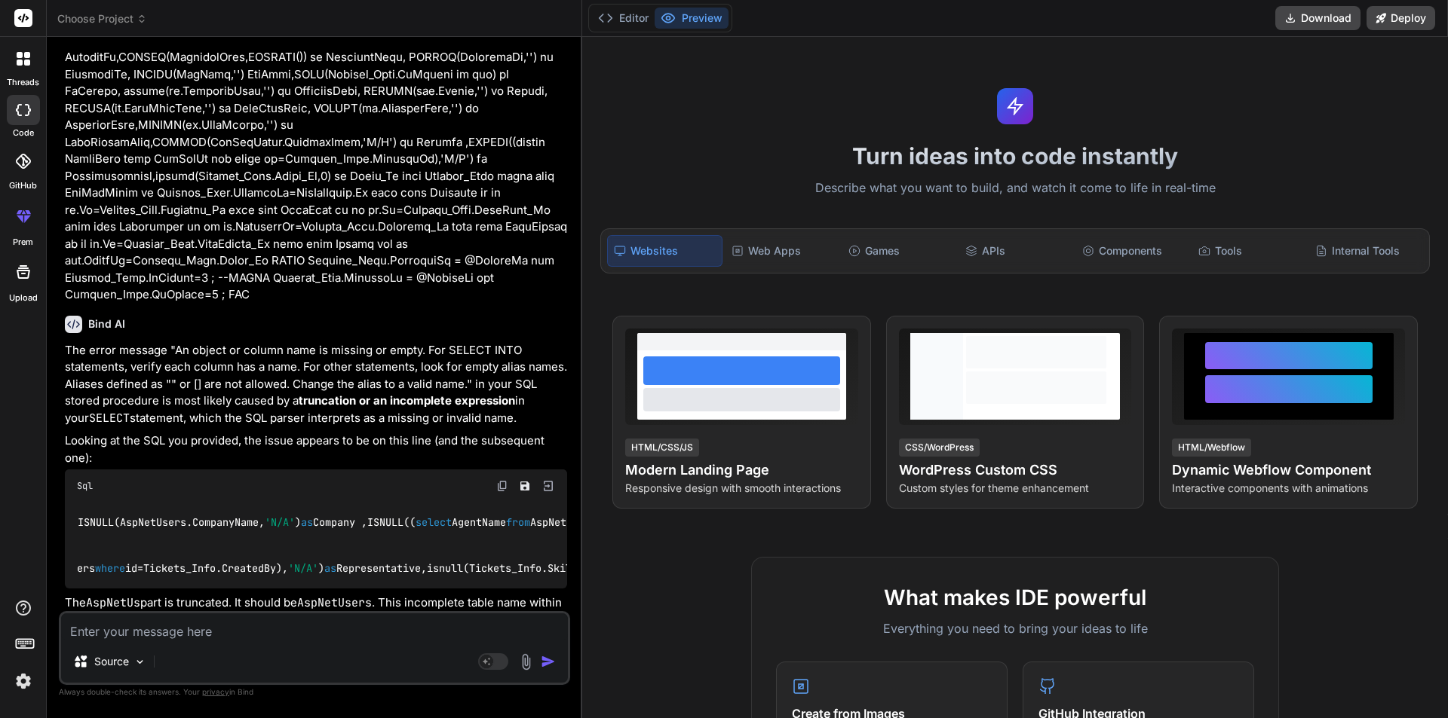
click at [298, 638] on textarea at bounding box center [314, 627] width 507 height 27
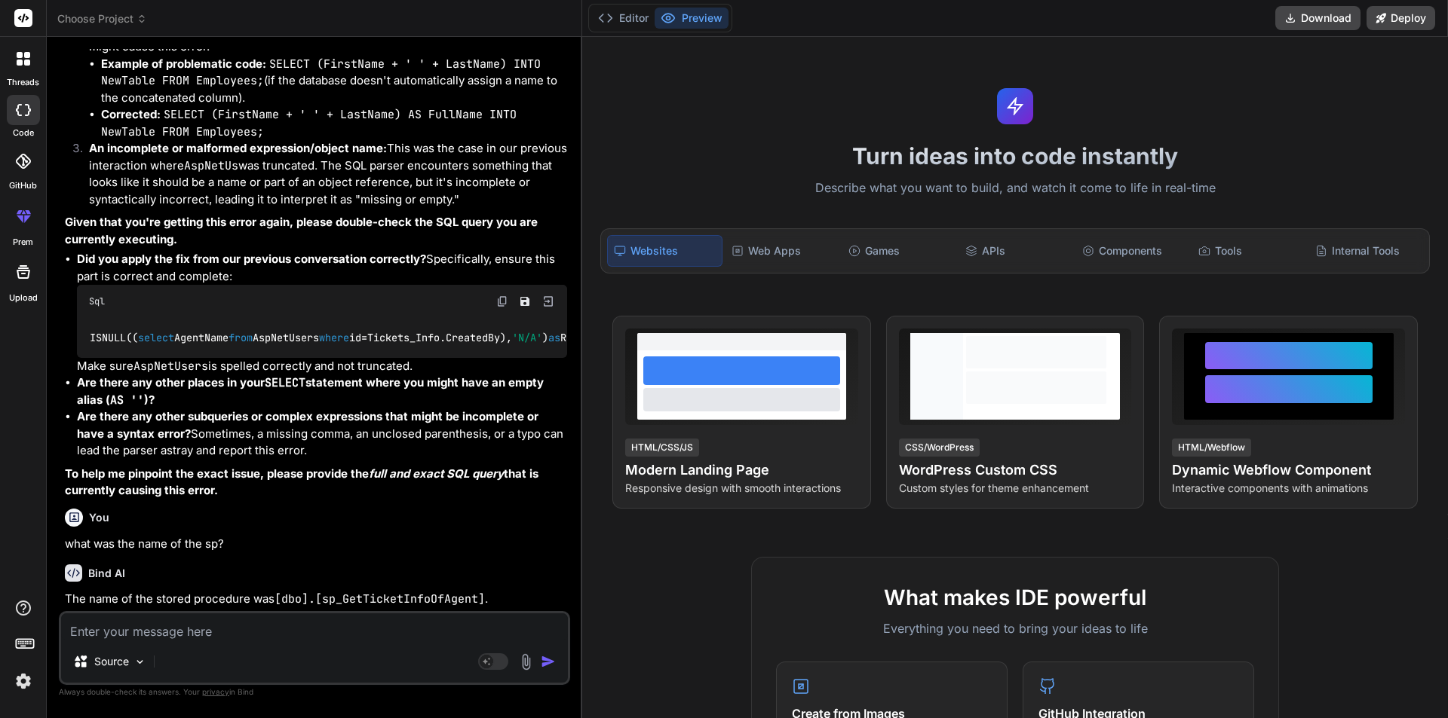
scroll to position [3211, 0]
drag, startPoint x: 323, startPoint y: 599, endPoint x: 480, endPoint y: 599, distance: 157.6
click at [480, 599] on code "[dbo].[sp_GetTicketInfoOfAgent]" at bounding box center [379, 599] width 210 height 15
copy code "sp_GetTicketInfoOfAgent"
